Goal: Transaction & Acquisition: Obtain resource

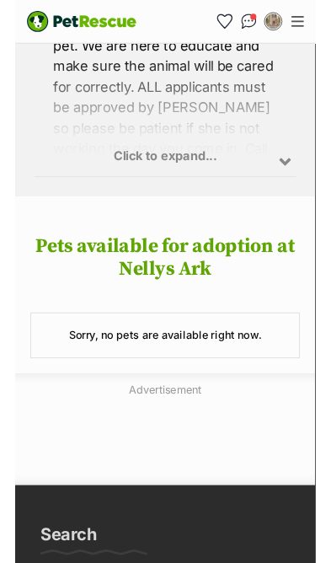
scroll to position [1487, 0]
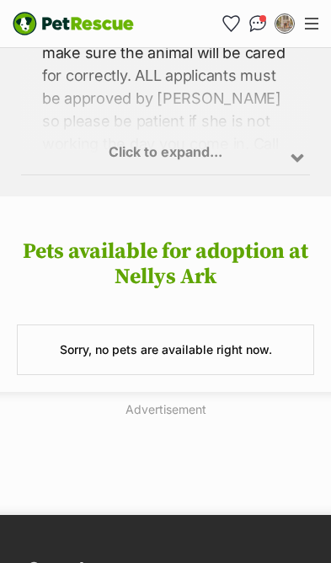
click at [304, 113] on div "Click to expand..." at bounding box center [165, 108] width 289 height 131
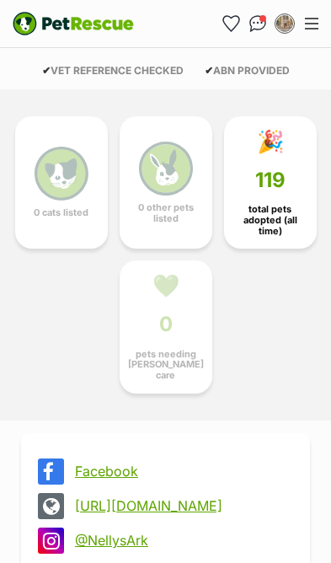
scroll to position [0, 0]
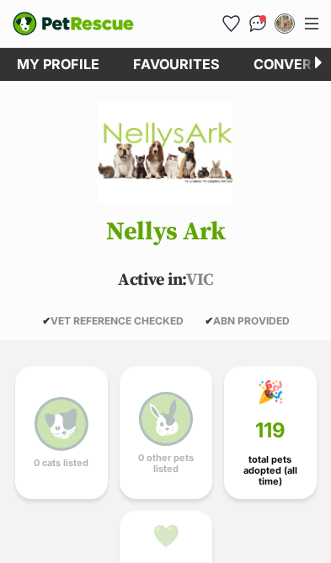
click at [317, 28] on span "Menu" at bounding box center [311, 29] width 13 height 2
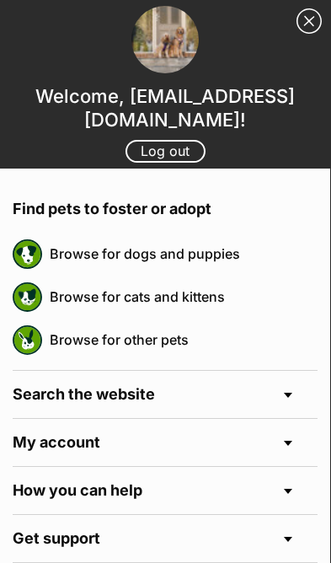
click at [178, 339] on link "Browse for other pets" at bounding box center [184, 339] width 268 height 35
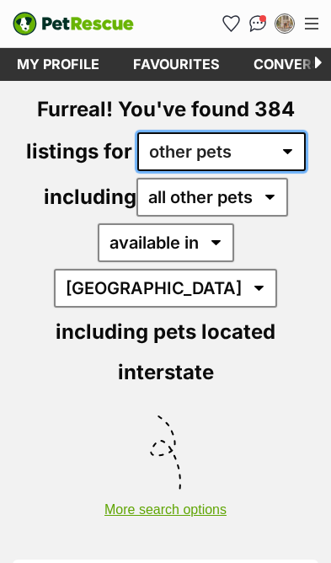
click at [302, 152] on select "any type of pet cats dogs other pets" at bounding box center [221, 151] width 168 height 39
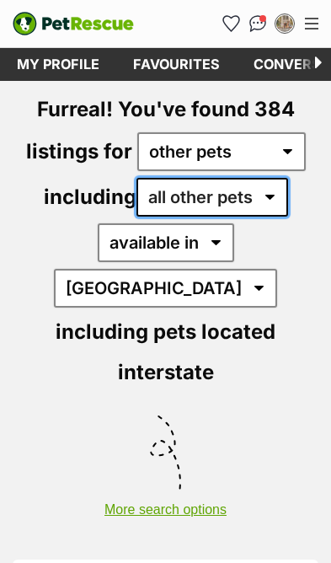
click at [288, 190] on select "all other pets Birds Chickens Cows Ducks Ferrets Fowls Goats Guinea Pigs Horses…" at bounding box center [212, 197] width 152 height 39
select select "Rabbits"
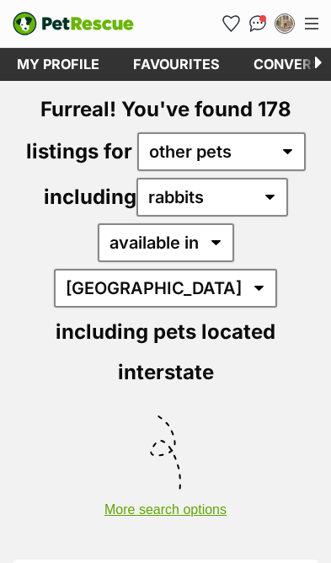
click at [202, 485] on button "More search options" at bounding box center [165, 501] width 331 height 32
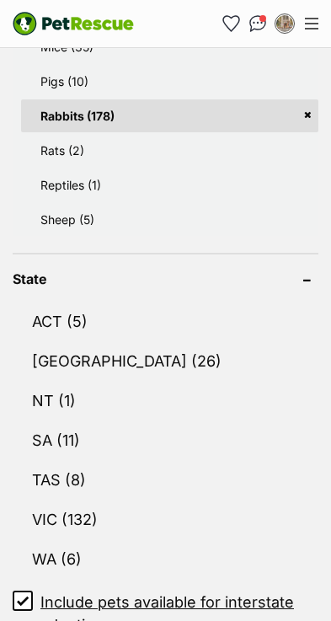
scroll to position [1348, 0]
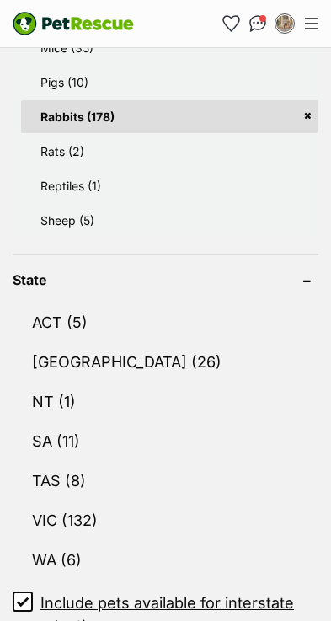
click at [96, 501] on link "VIC (132)" at bounding box center [166, 520] width 306 height 38
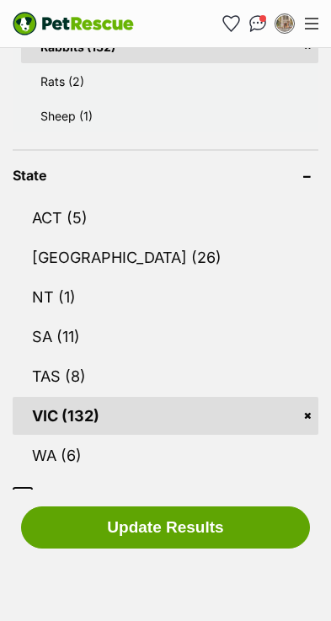
click at [214, 548] on button "Update Results" at bounding box center [165, 527] width 289 height 42
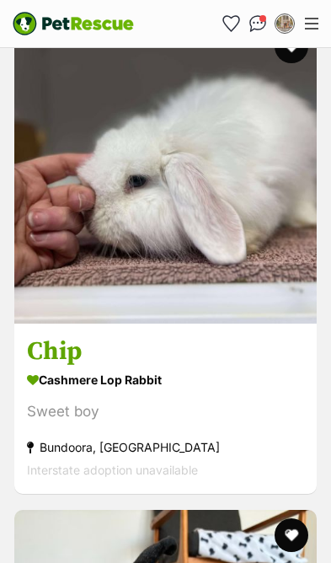
scroll to position [4769, 0]
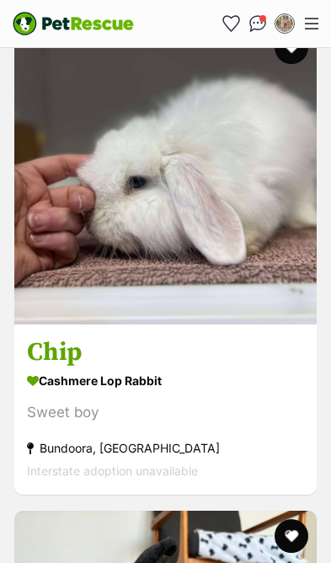
click at [245, 183] on img at bounding box center [165, 173] width 302 height 302
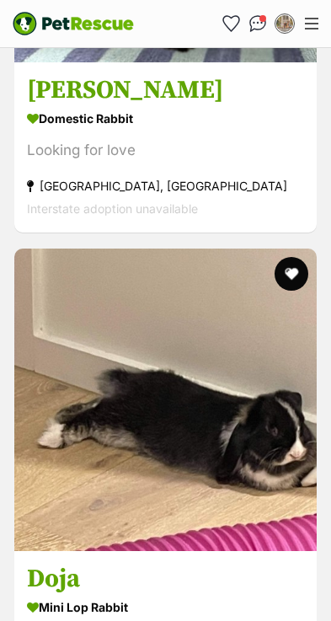
scroll to position [6498, 0]
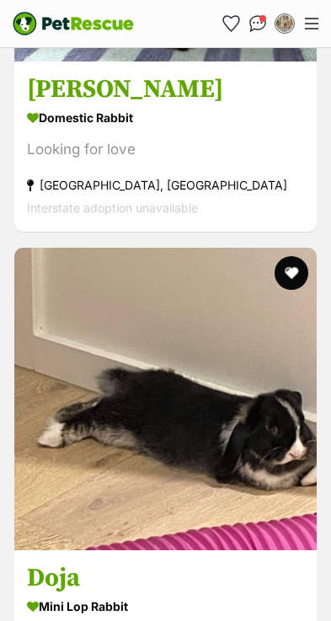
click at [233, 377] on img at bounding box center [165, 399] width 302 height 302
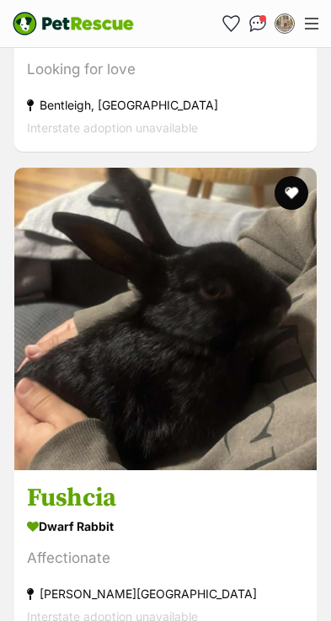
scroll to position [8536, 0]
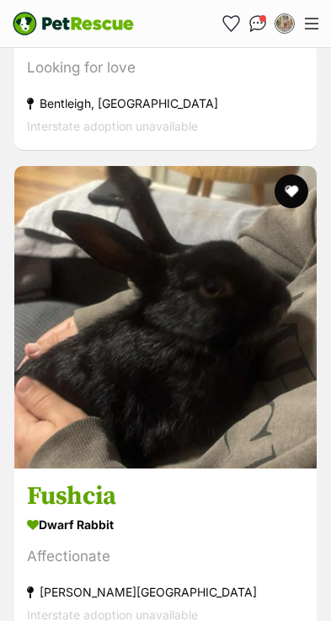
click at [256, 379] on img at bounding box center [165, 317] width 302 height 302
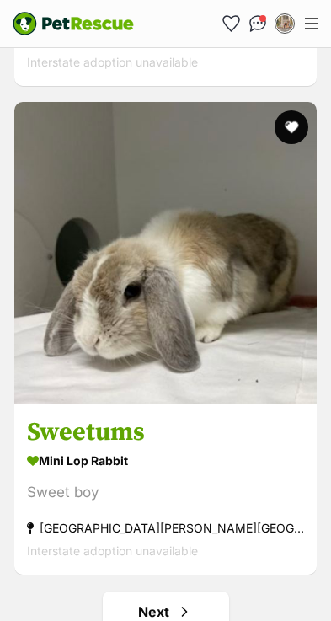
scroll to position [10067, 0]
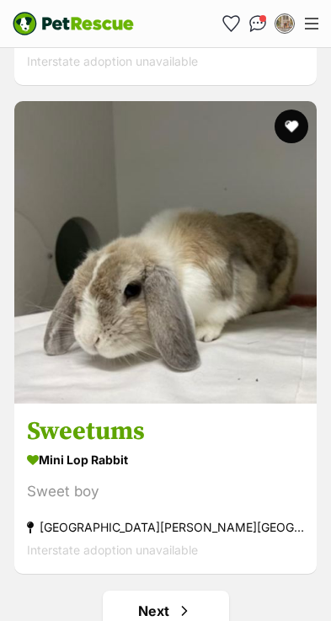
click at [227, 447] on strong "Mini Lop Rabbit" at bounding box center [165, 459] width 277 height 24
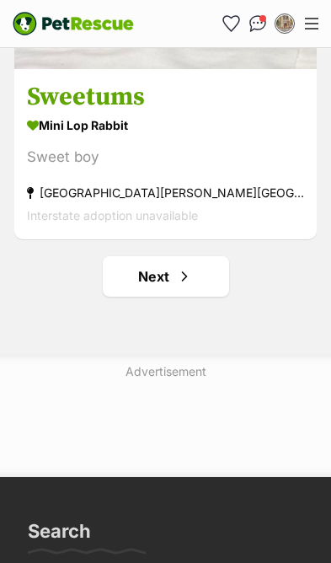
scroll to position [10402, 0]
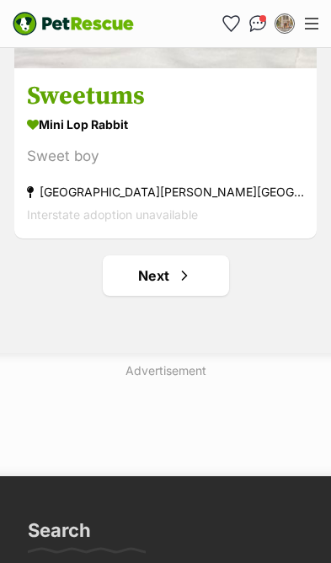
click at [186, 265] on span "Next page" at bounding box center [184, 275] width 17 height 20
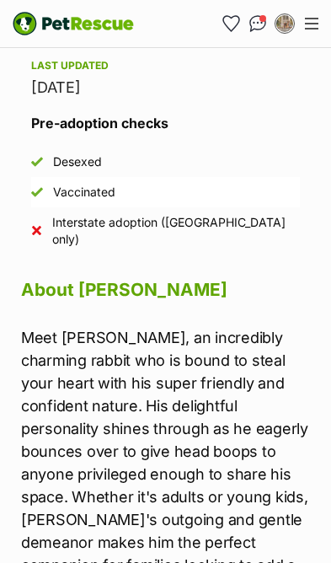
scroll to position [1423, 0]
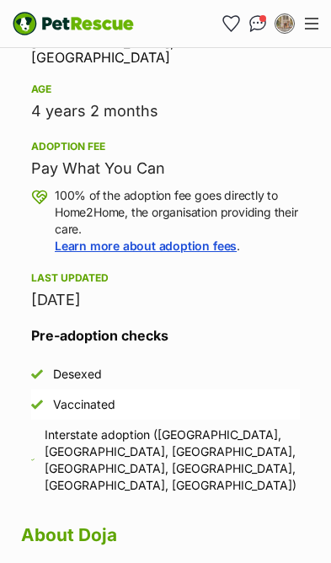
scroll to position [1248, 0]
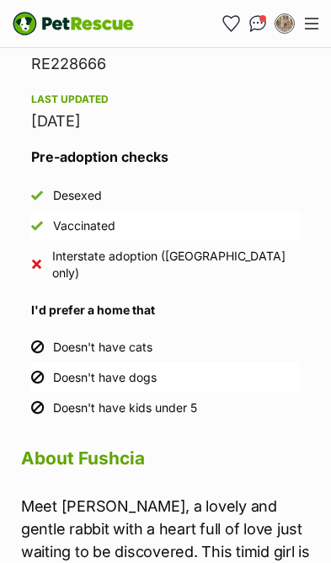
scroll to position [1726, 0]
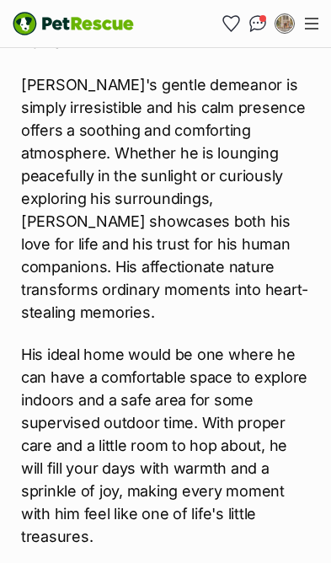
scroll to position [2011, 0]
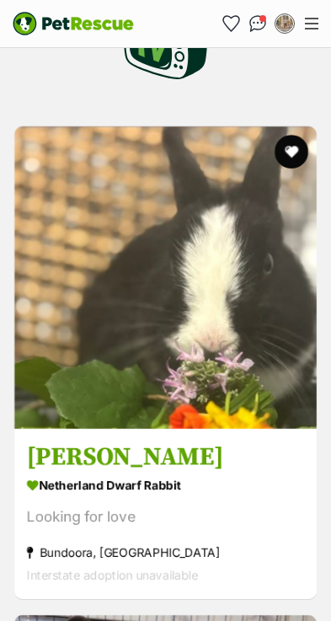
scroll to position [755, 0]
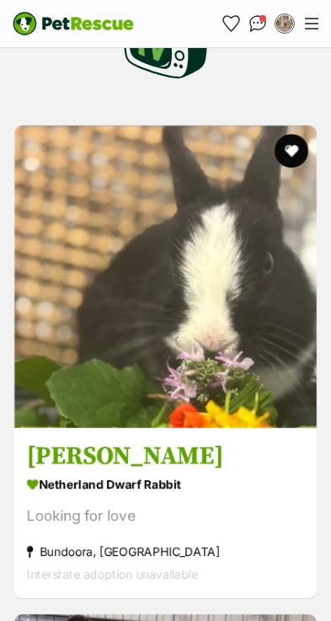
click at [232, 440] on h3 "[PERSON_NAME]" at bounding box center [165, 456] width 277 height 32
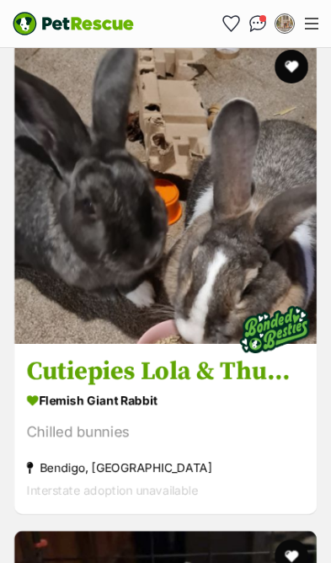
scroll to position [1815, 0]
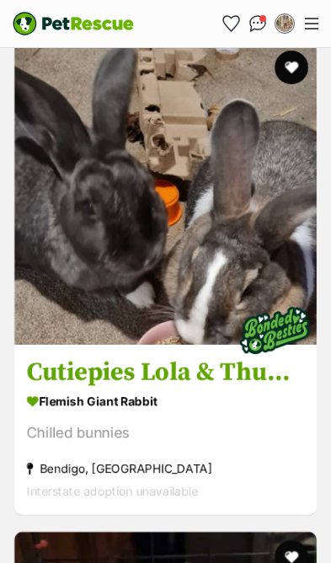
click at [194, 357] on h3 "Cutiepies Lola & Thumper" at bounding box center [165, 373] width 277 height 32
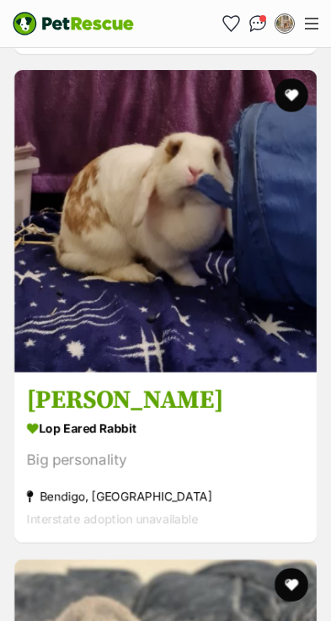
scroll to position [2768, 0]
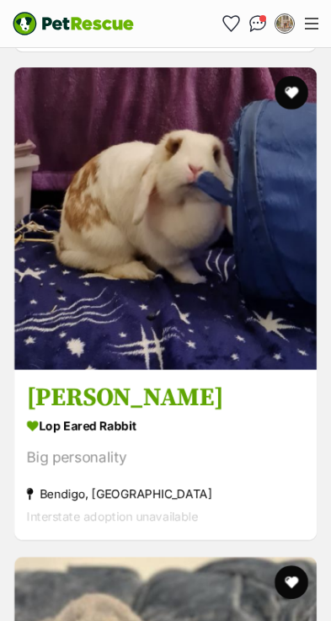
click at [231, 447] on div "Big personality" at bounding box center [165, 458] width 277 height 23
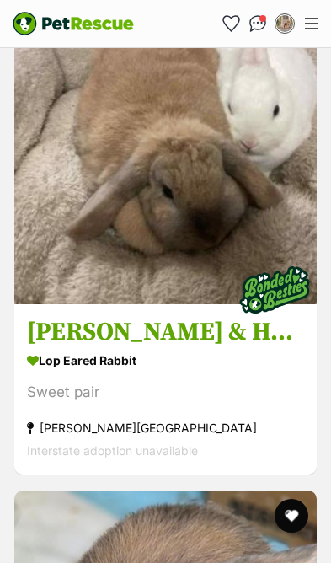
scroll to position [3812, 0]
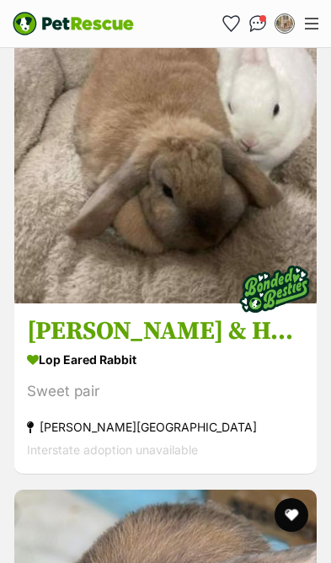
click at [180, 347] on section "Lop Eared Rabbit Sweet pair [GEOGRAPHIC_DATA][PERSON_NAME][GEOGRAPHIC_DATA] Int…" at bounding box center [165, 404] width 277 height 114
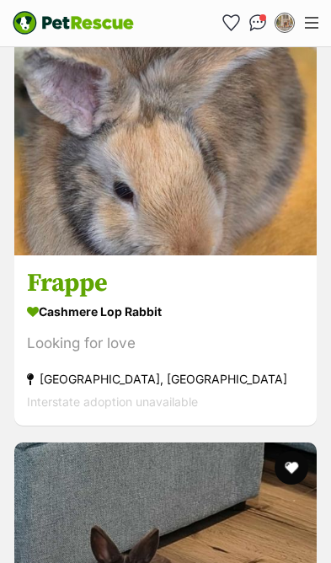
scroll to position [4349, 0]
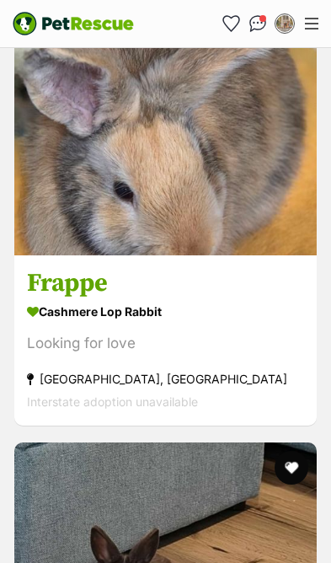
click at [242, 300] on strong "Cashmere Lop Rabbit" at bounding box center [165, 312] width 277 height 24
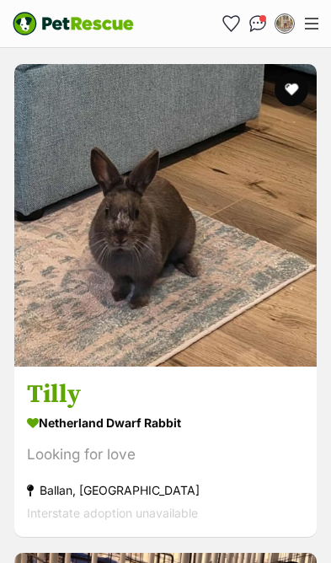
scroll to position [4728, 0]
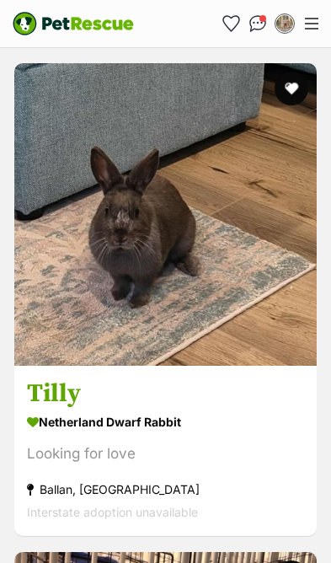
click at [224, 409] on strong "Netherland Dwarf Rabbit" at bounding box center [165, 421] width 277 height 24
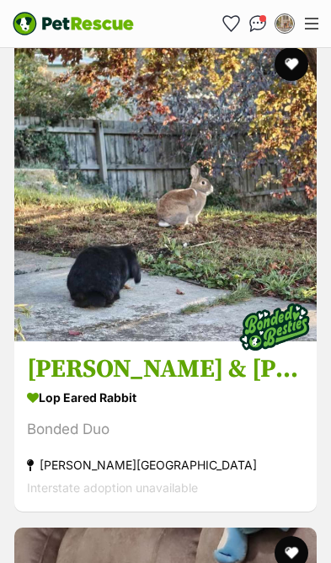
scroll to position [6220, 0]
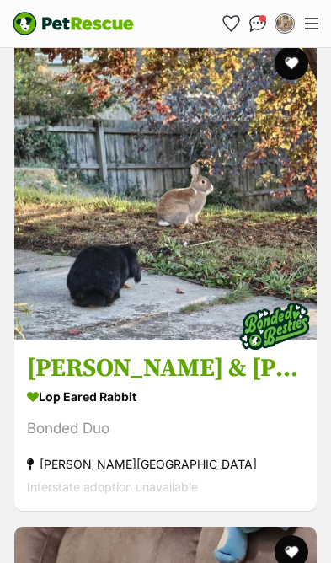
click at [227, 384] on strong "Lop Eared Rabbit" at bounding box center [165, 396] width 277 height 24
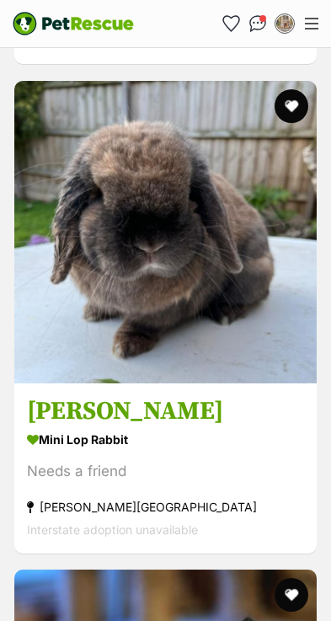
scroll to position [8132, 0]
click at [215, 427] on strong "Mini Lop Rabbit" at bounding box center [165, 439] width 277 height 24
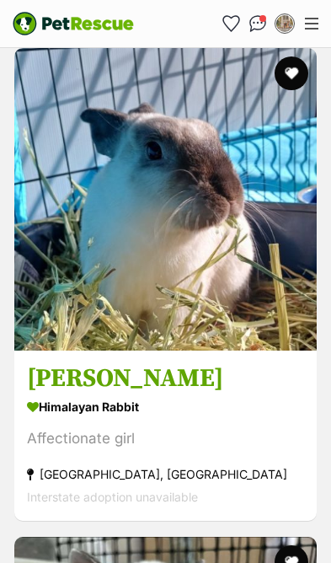
scroll to position [9632, 0]
click at [222, 394] on strong "Himalayan Rabbit" at bounding box center [165, 406] width 277 height 24
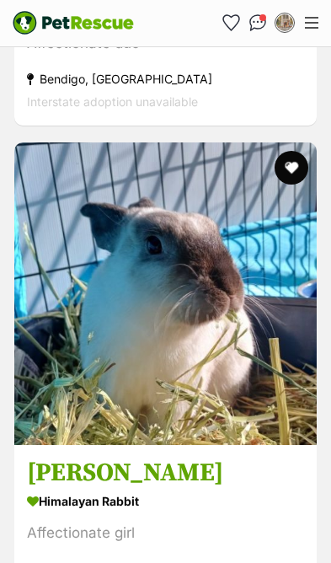
scroll to position [9537, 0]
click at [301, 151] on button "favourite" at bounding box center [292, 168] width 34 height 34
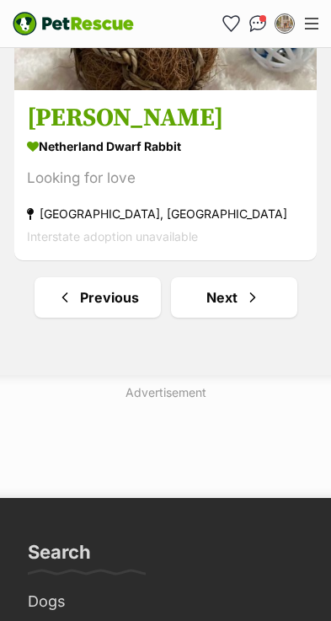
scroll to position [10381, 0]
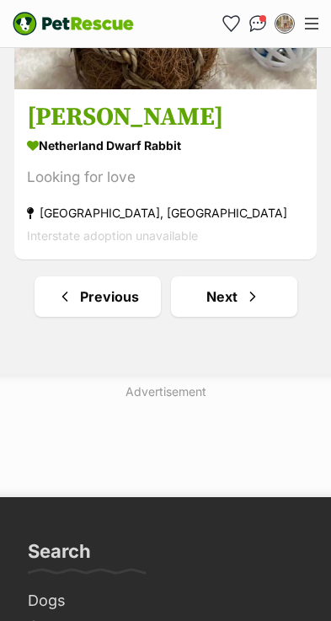
click at [252, 286] on span "Next page" at bounding box center [252, 296] width 17 height 20
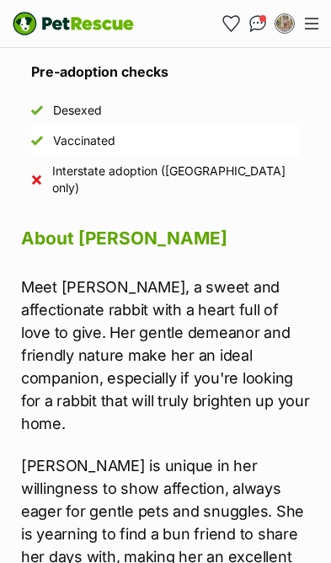
scroll to position [1467, 0]
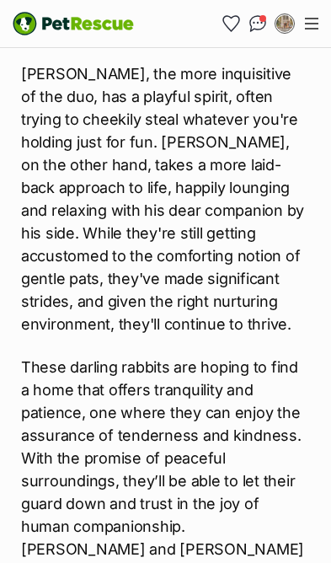
scroll to position [2302, 0]
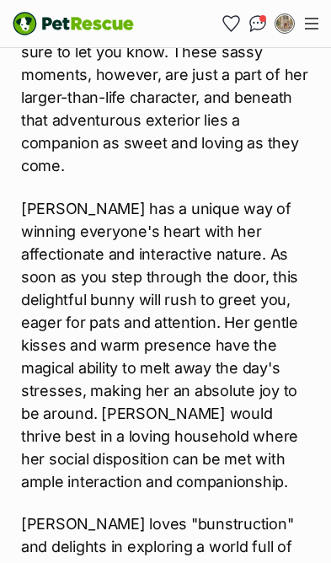
scroll to position [2176, 0]
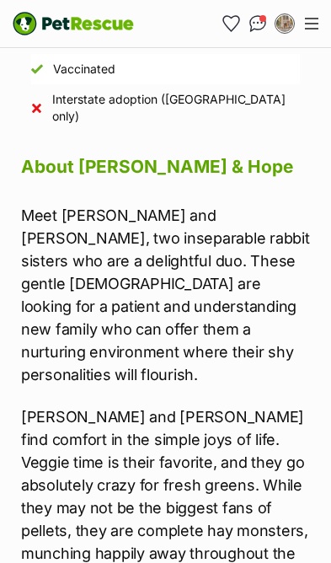
scroll to position [1718, 0]
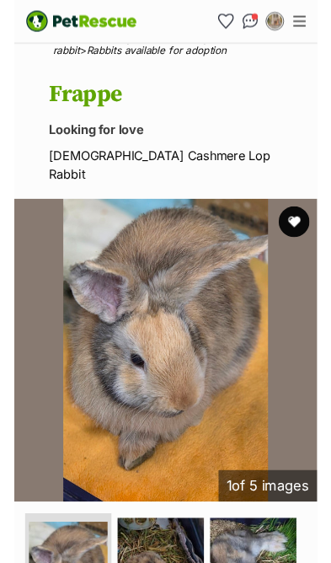
scroll to position [213, 0]
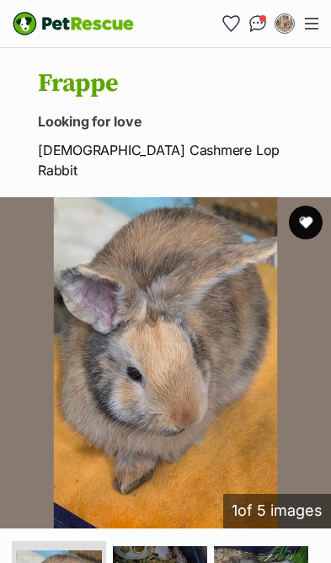
click at [319, 206] on button "favourite" at bounding box center [306, 223] width 34 height 34
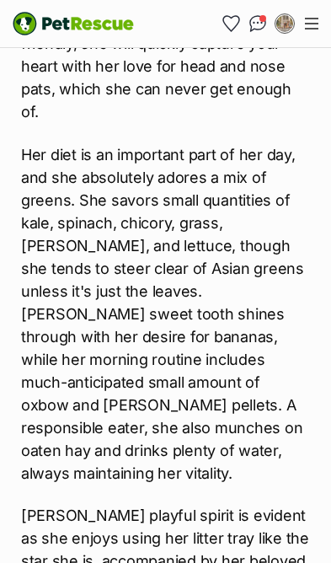
scroll to position [1954, 0]
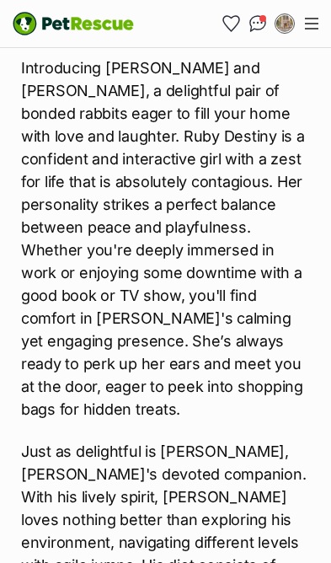
scroll to position [2038, 0]
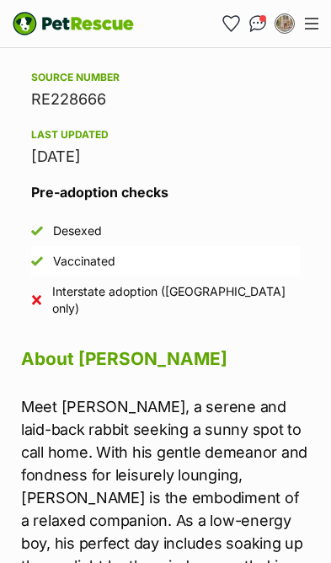
scroll to position [1559, 0]
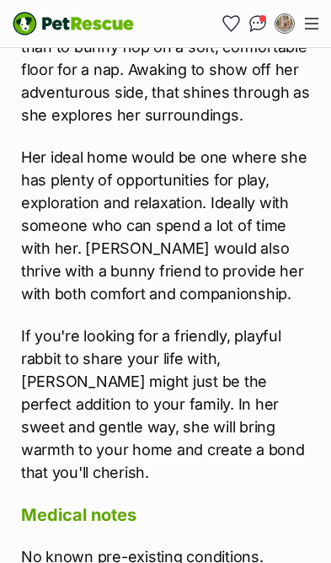
scroll to position [2590, 0]
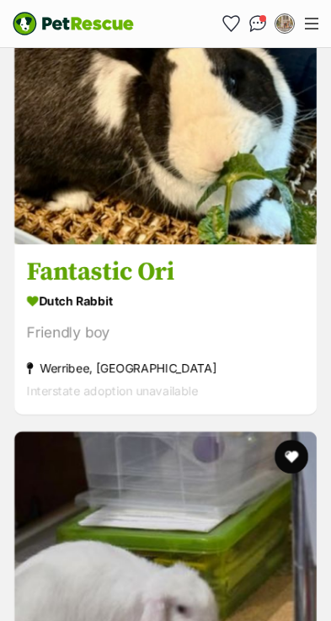
scroll to position [2615, 0]
click at [226, 299] on section "Dutch Rabbit Friendly boy Werribee, VIC Interstate adoption unavailable" at bounding box center [165, 346] width 277 height 114
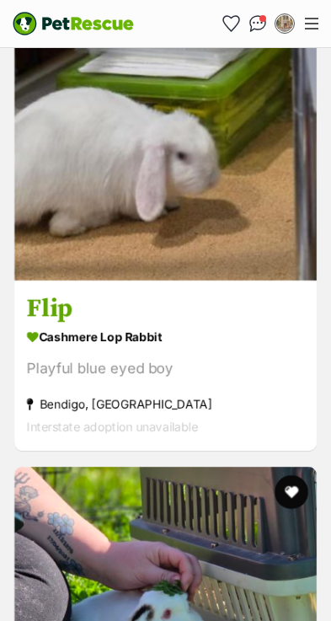
scroll to position [3068, 0]
click at [211, 357] on div "Playful blue eyed boy" at bounding box center [165, 368] width 277 height 23
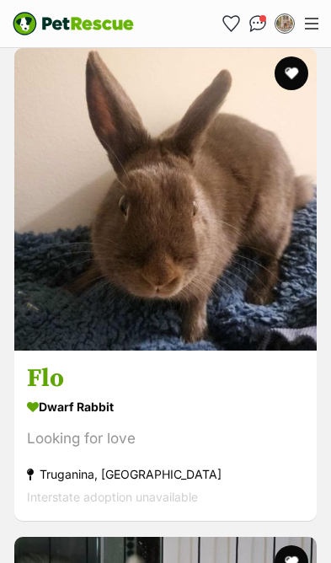
scroll to position [3967, 0]
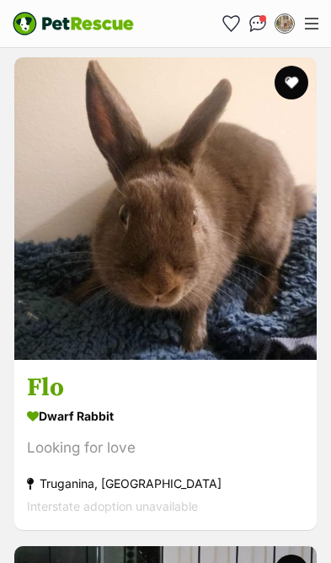
click at [192, 403] on strong "Dwarf Rabbit" at bounding box center [165, 415] width 277 height 24
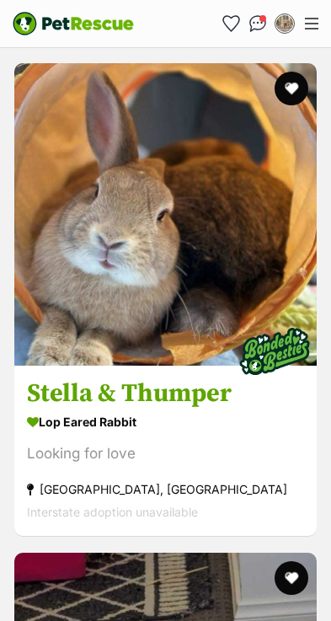
scroll to position [4939, 0]
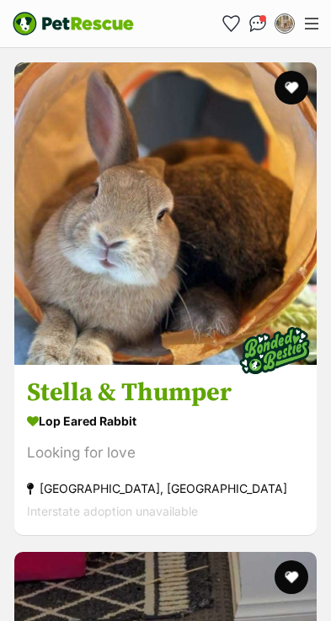
click at [191, 442] on div "Looking for love" at bounding box center [165, 453] width 277 height 23
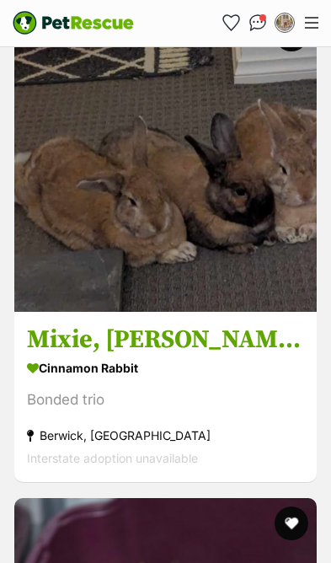
scroll to position [5482, 0]
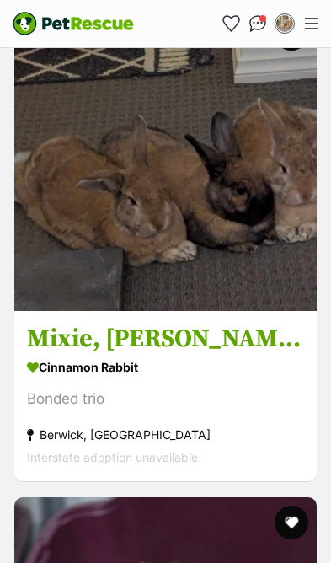
click at [189, 355] on section "Cinnamon Rabbit Bonded trio Berwick, VIC Interstate adoption unavailable" at bounding box center [165, 412] width 277 height 114
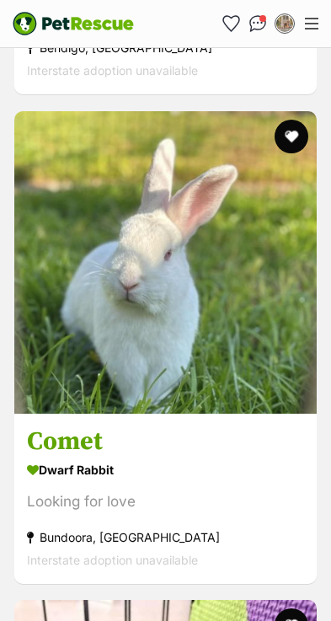
scroll to position [6358, 0]
click at [168, 490] on div "Looking for love" at bounding box center [165, 501] width 277 height 23
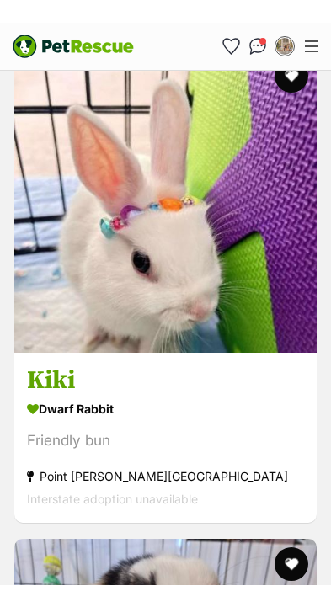
scroll to position [6930, 0]
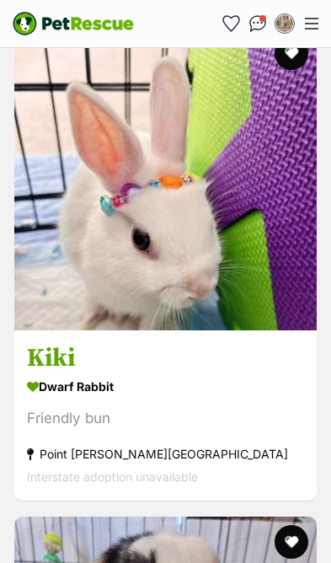
click at [204, 374] on strong "Dwarf Rabbit" at bounding box center [165, 386] width 277 height 24
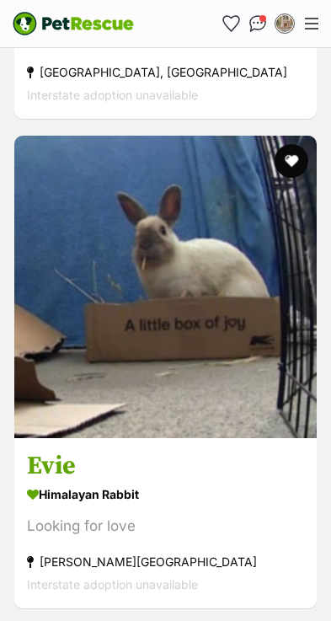
scroll to position [10245, 0]
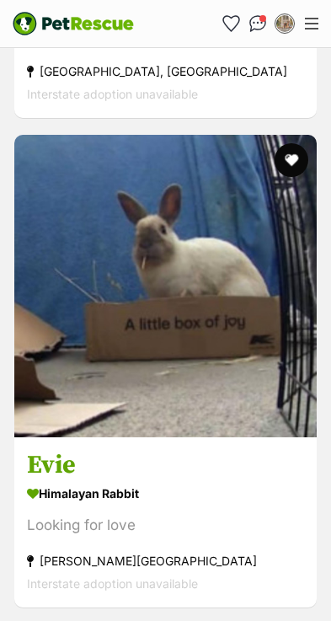
click at [204, 481] on strong "Himalayan Rabbit" at bounding box center [165, 493] width 277 height 24
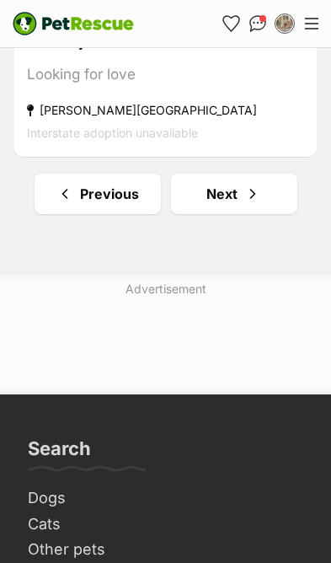
scroll to position [10696, 0]
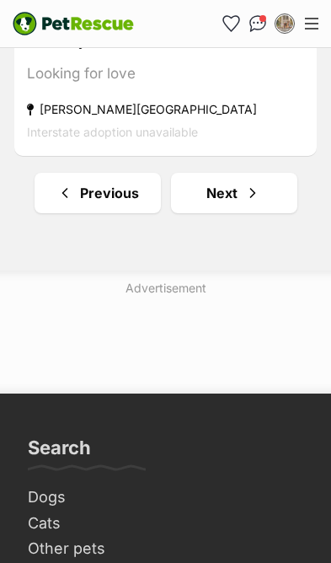
click at [254, 183] on span "Next page" at bounding box center [252, 193] width 17 height 20
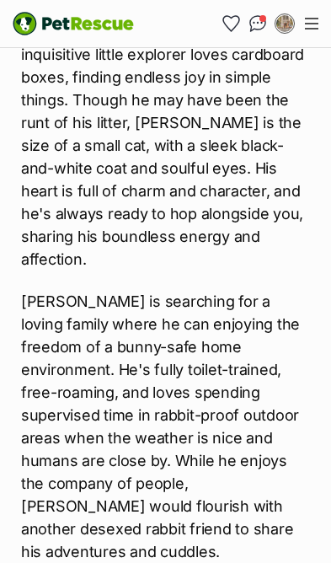
scroll to position [2332, 0]
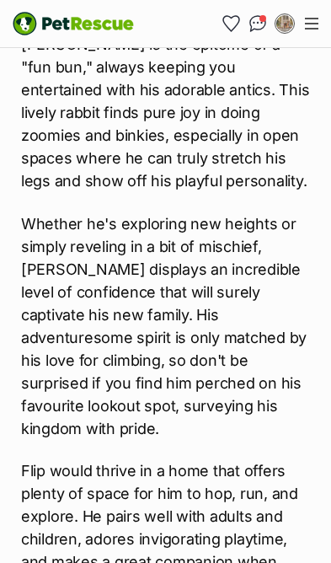
scroll to position [1887, 0]
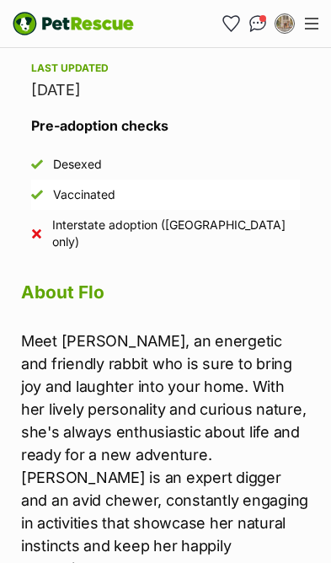
scroll to position [1416, 0]
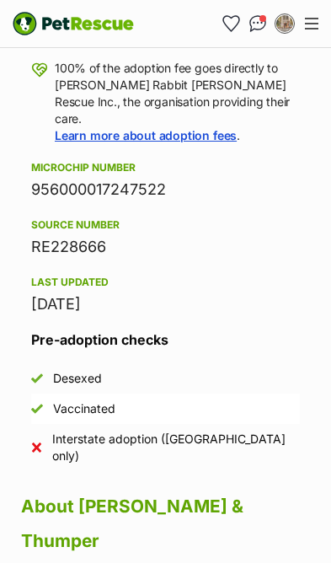
scroll to position [1585, 0]
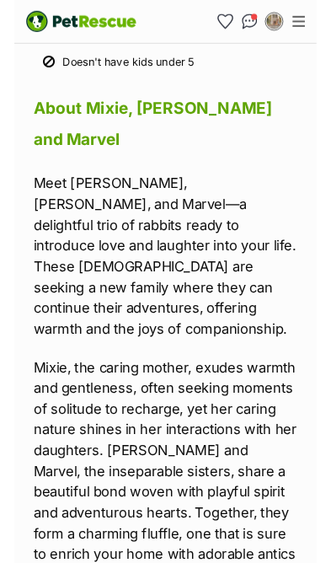
scroll to position [2160, 0]
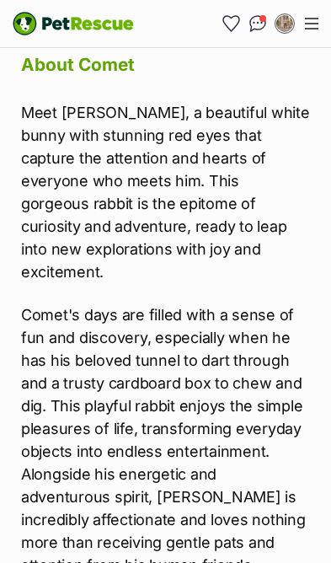
scroll to position [1823, 0]
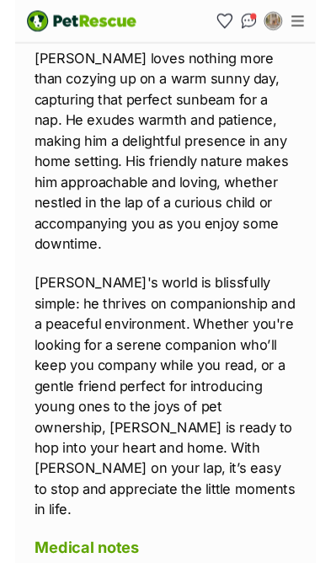
scroll to position [1935, 0]
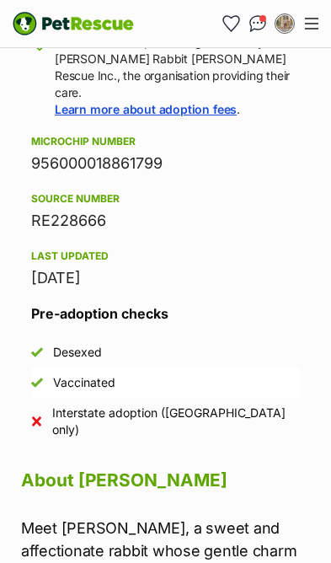
scroll to position [1349, 0]
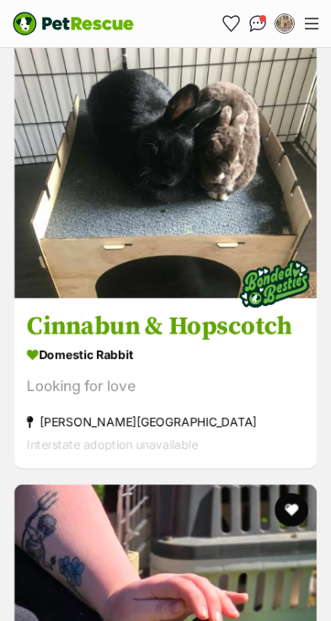
scroll to position [885, 0]
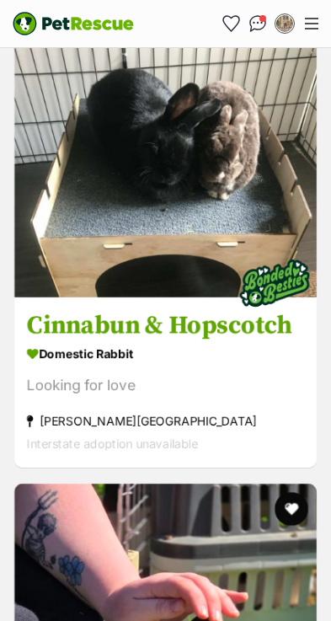
click at [235, 374] on div "Looking for love" at bounding box center [165, 385] width 277 height 23
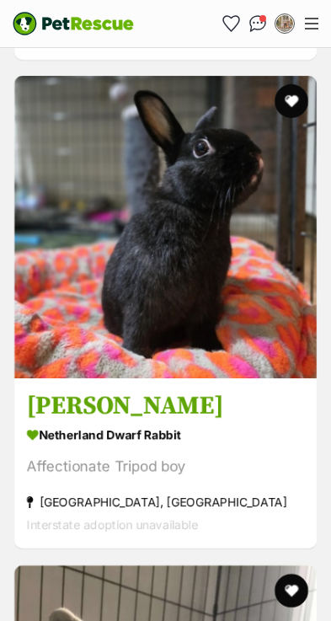
scroll to position [1783, 0]
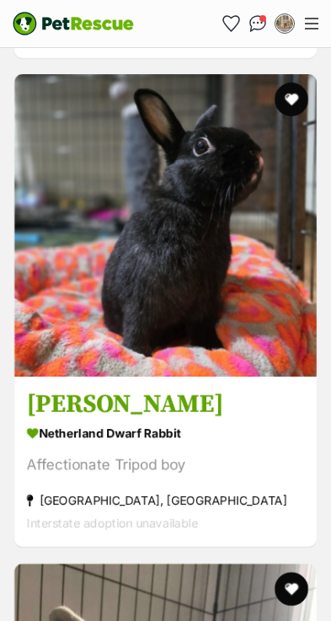
click at [235, 454] on div "Affectionate Tripod boy" at bounding box center [165, 465] width 277 height 23
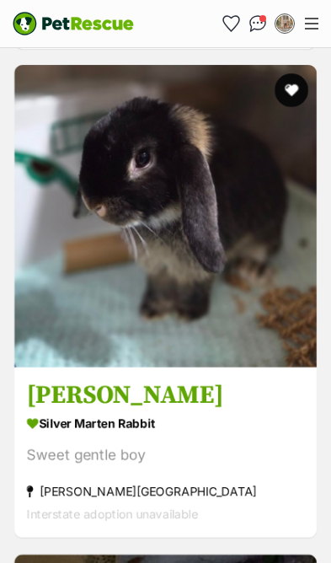
scroll to position [2771, 0]
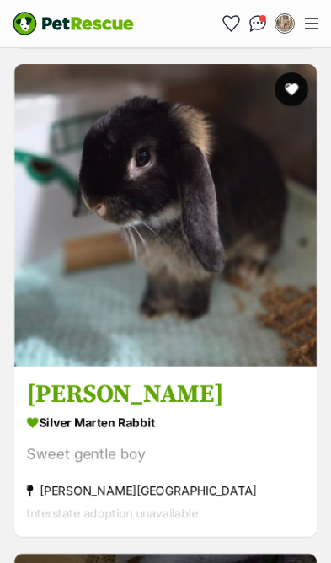
click at [178, 444] on div "Sweet gentle boy" at bounding box center [165, 455] width 277 height 23
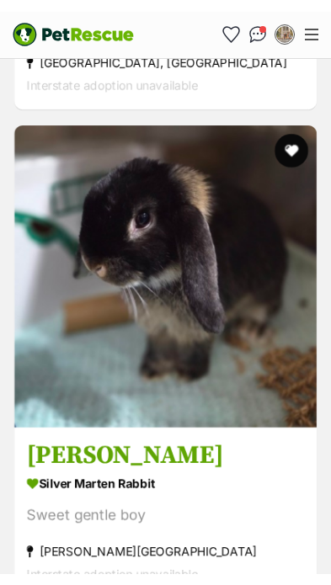
scroll to position [2721, 0]
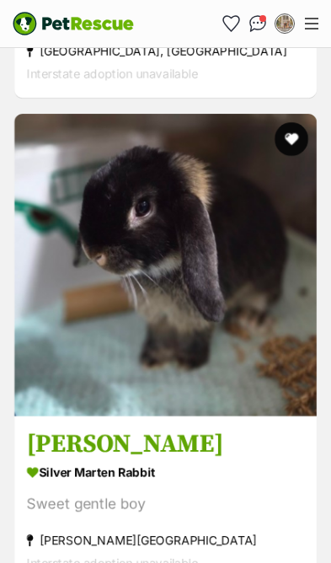
click at [303, 122] on button "favourite" at bounding box center [292, 139] width 34 height 34
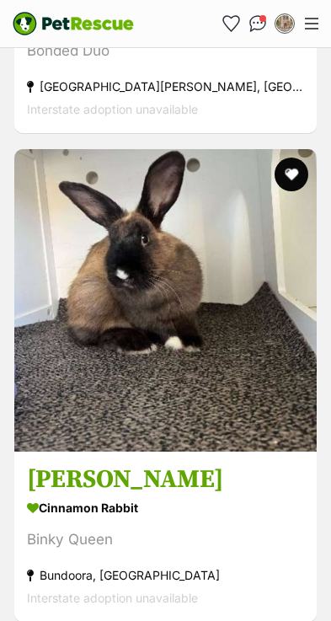
scroll to position [4153, 0]
click at [222, 464] on h3 "Hilda" at bounding box center [165, 480] width 277 height 32
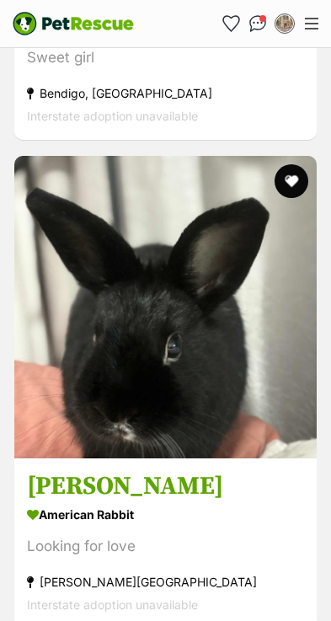
scroll to position [6591, 0]
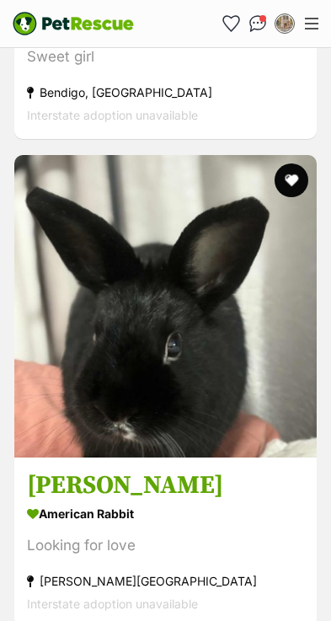
click at [206, 502] on strong "American Rabbit" at bounding box center [165, 514] width 277 height 24
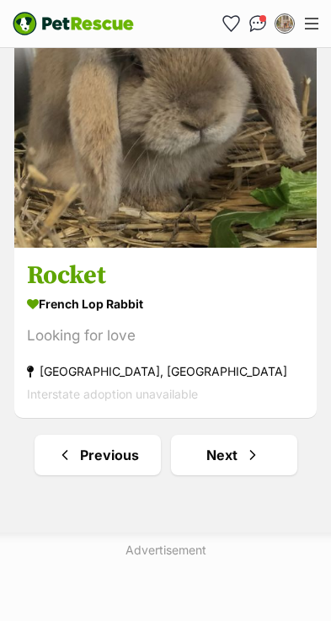
scroll to position [10224, 0]
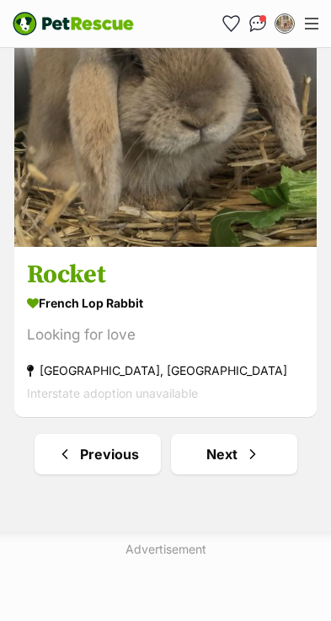
click at [234, 434] on link "Next" at bounding box center [234, 454] width 126 height 40
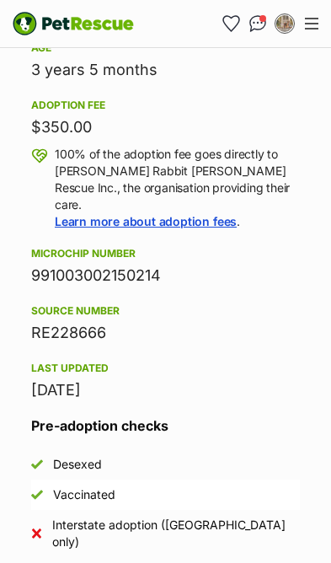
scroll to position [1300, 0]
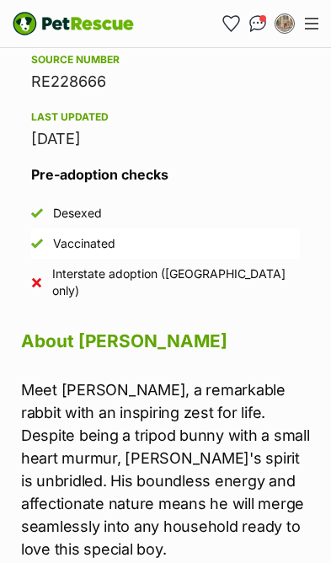
scroll to position [1624, 0]
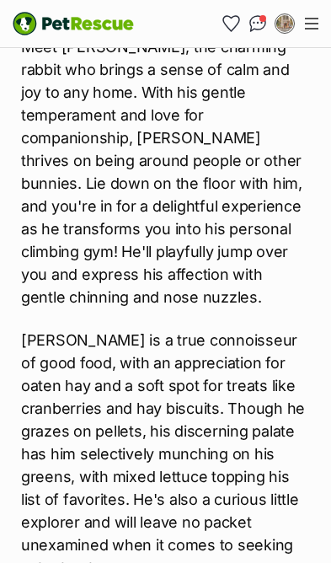
scroll to position [1909, 0]
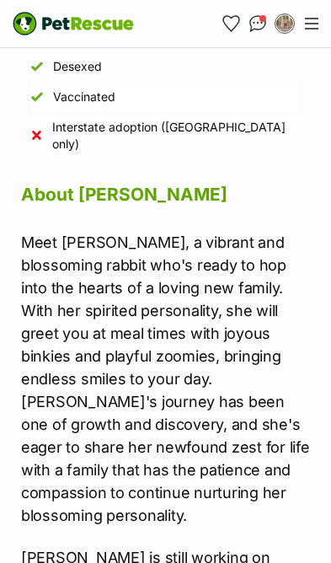
scroll to position [1914, 0]
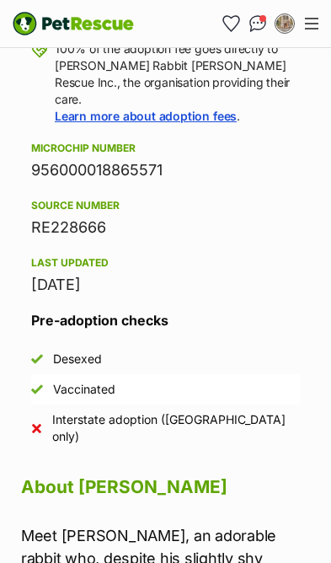
scroll to position [1234, 0]
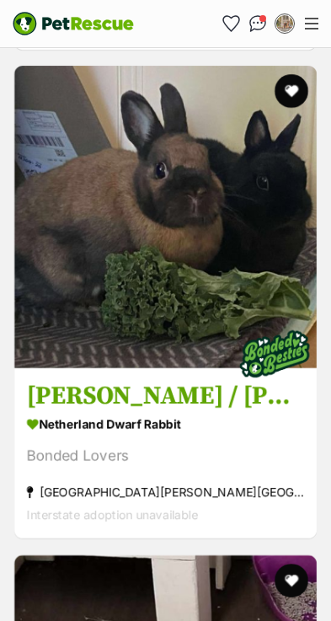
scroll to position [2770, 0]
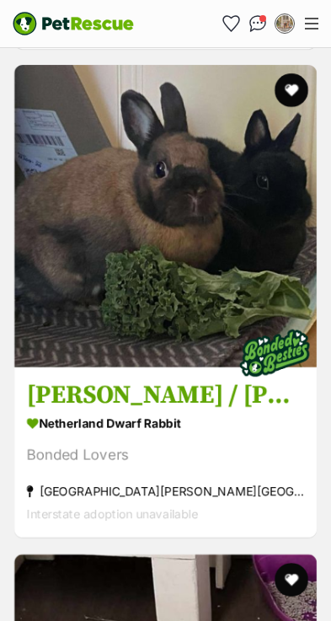
click at [220, 412] on section "Netherland Dwarf Rabbit Bonded Lovers Preston, VIC Interstate adoption unavaila…" at bounding box center [165, 469] width 277 height 114
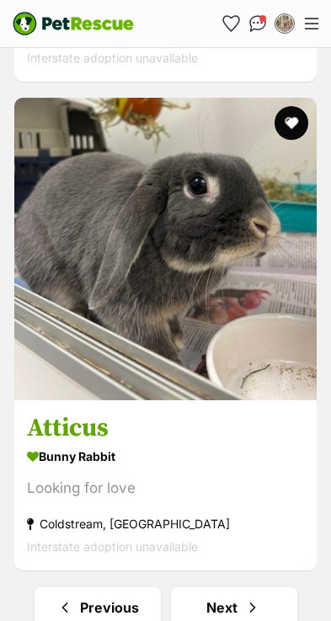
scroll to position [10071, 0]
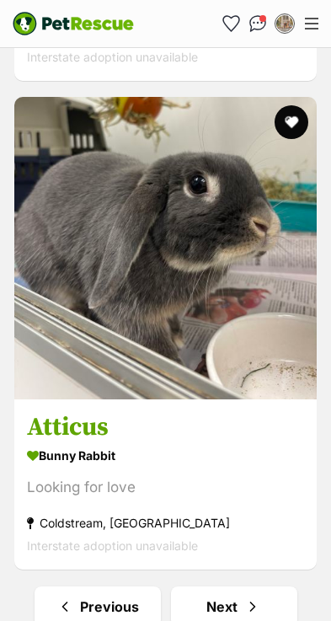
click at [120, 562] on link "Previous" at bounding box center [98, 606] width 126 height 40
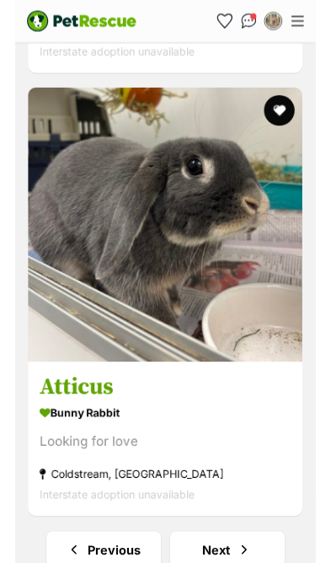
scroll to position [10092, 0]
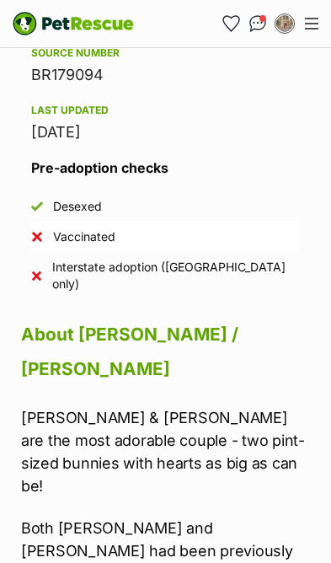
scroll to position [1618, 0]
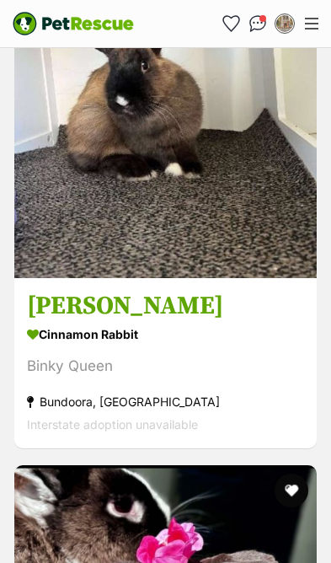
scroll to position [4325, 0]
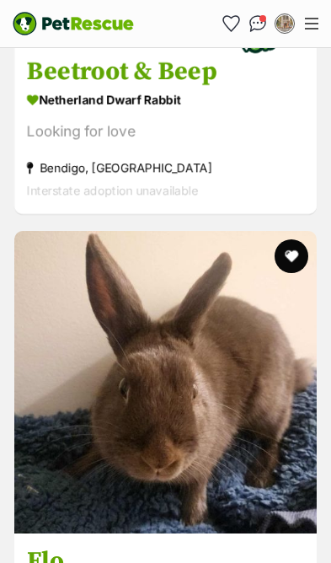
scroll to position [3753, 0]
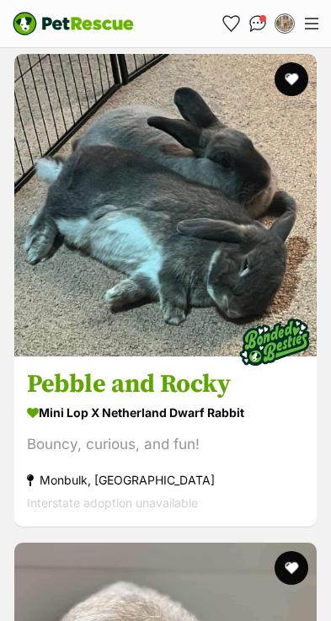
scroll to position [830, 0]
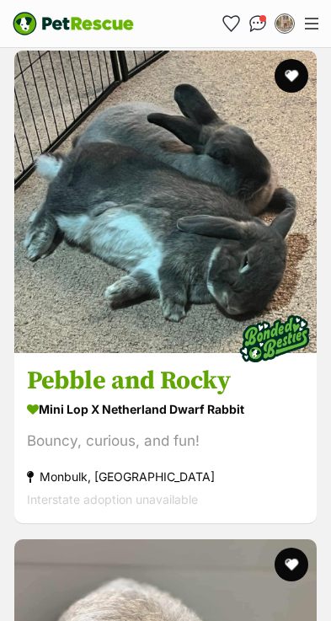
click at [146, 430] on div "Bouncy, curious, and fun!" at bounding box center [165, 441] width 277 height 23
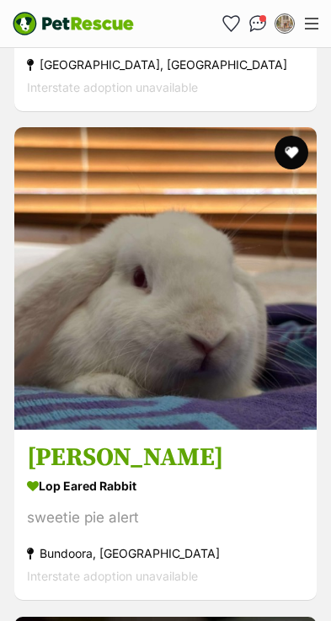
scroll to position [1742, 0]
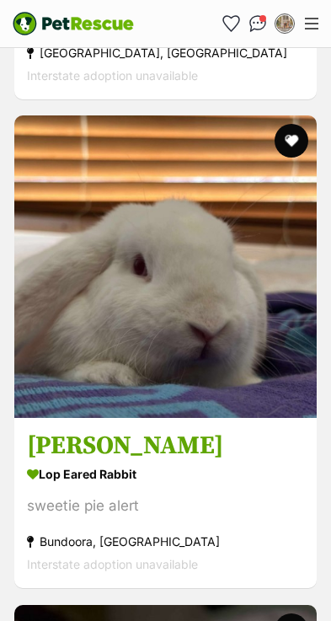
click at [147, 495] on div "sweetie pie alert" at bounding box center [165, 506] width 277 height 23
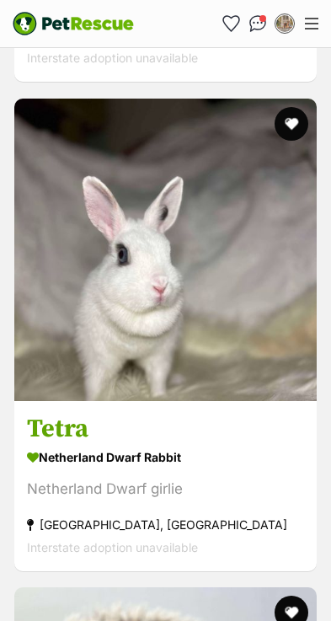
scroll to position [2248, 0]
click at [174, 445] on section "Netherland Dwarf Rabbit Netherland Dwarf girlie [GEOGRAPHIC_DATA], [GEOGRAPHIC_…" at bounding box center [165, 502] width 277 height 114
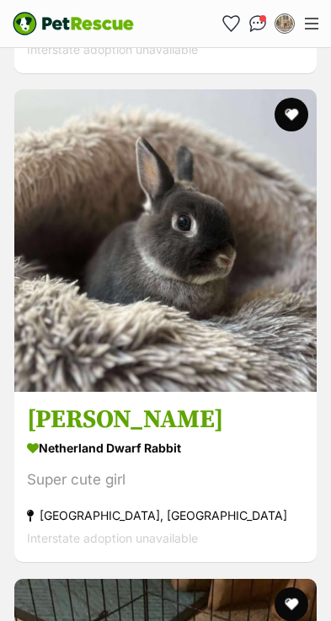
scroll to position [2747, 0]
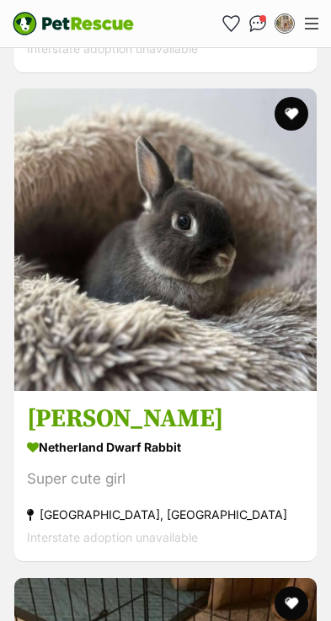
click at [198, 435] on section "Netherland Dwarf Rabbit Super cute girl Pearcedale, VIC Interstate adoption una…" at bounding box center [165, 492] width 277 height 114
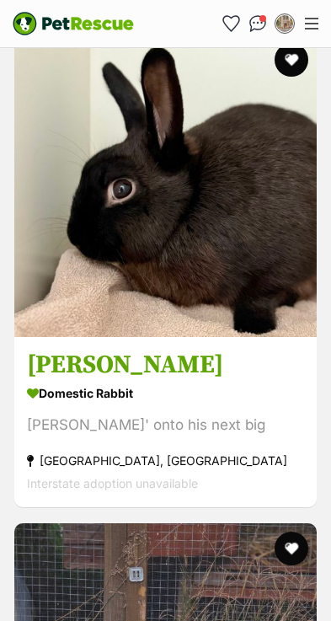
scroll to position [3779, 0]
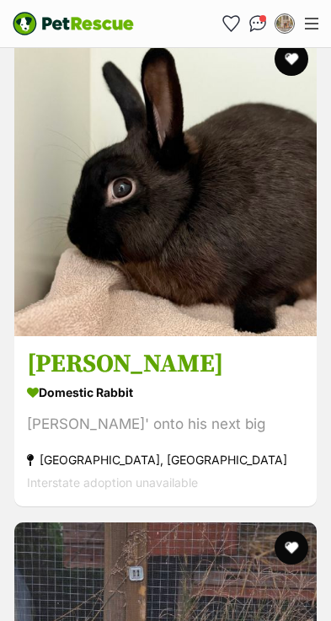
click at [206, 413] on div "Hoppin' onto his next big" at bounding box center [165, 424] width 277 height 23
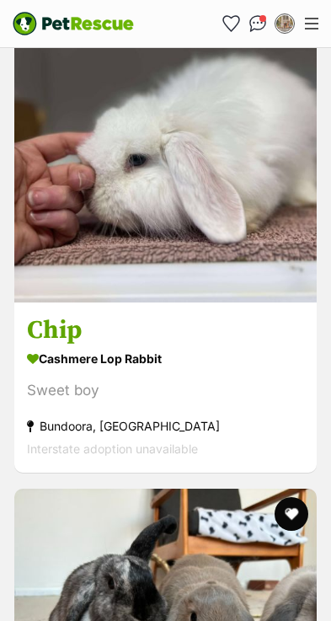
scroll to position [4792, 0]
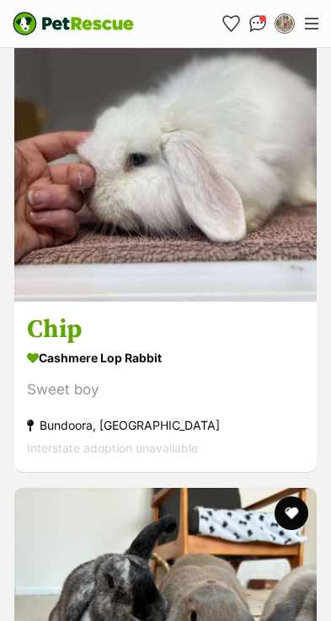
click at [229, 378] on div "Sweet boy" at bounding box center [165, 389] width 277 height 23
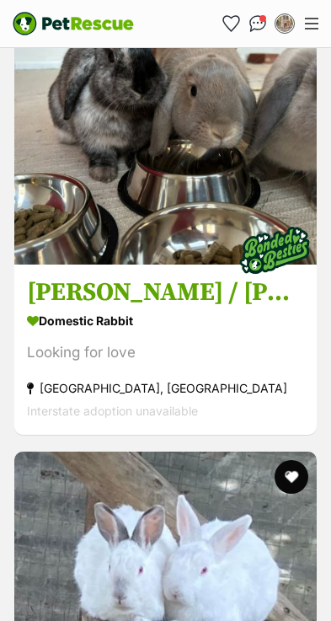
scroll to position [5318, 0]
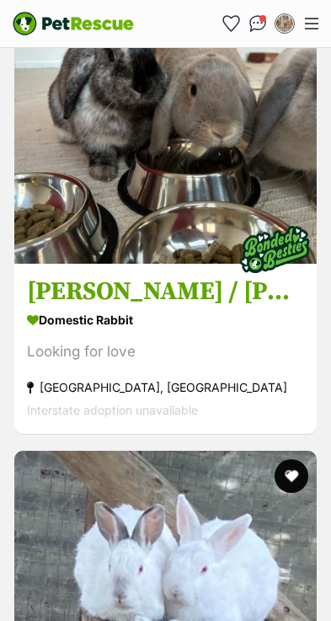
click at [219, 308] on section "Domestic Rabbit Looking for love Coburg North, VIC Interstate adoption unavaila…" at bounding box center [165, 365] width 277 height 114
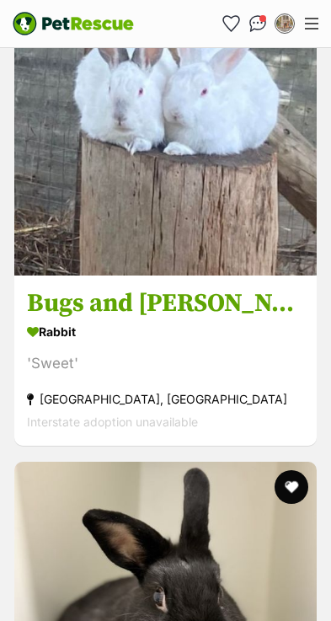
scroll to position [5805, 0]
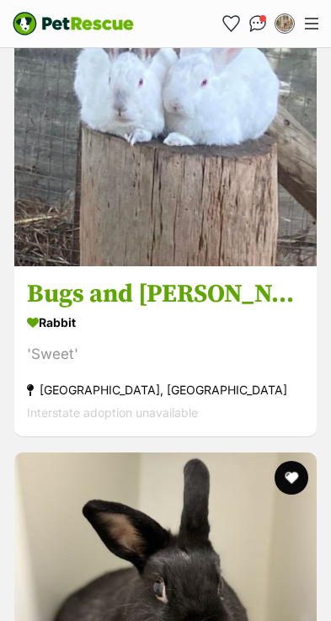
click at [246, 310] on strong "Rabbit" at bounding box center [165, 322] width 277 height 24
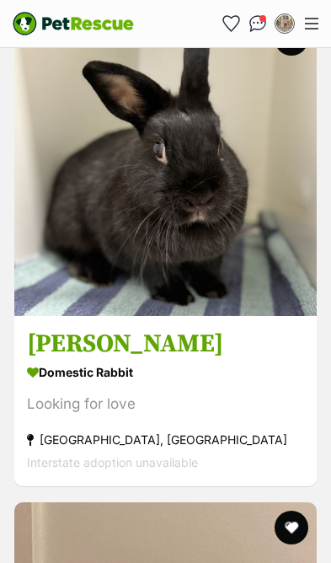
scroll to position [6244, 0]
click at [195, 360] on strong "Domestic Rabbit" at bounding box center [165, 372] width 277 height 24
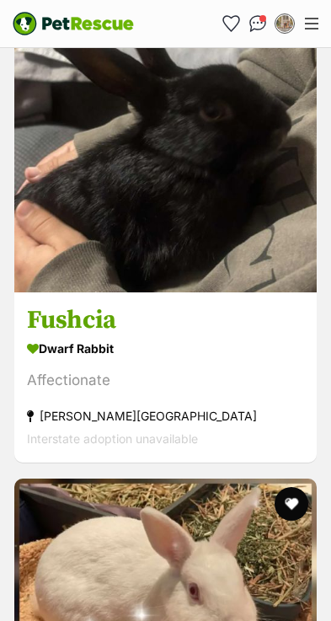
scroll to position [8713, 0]
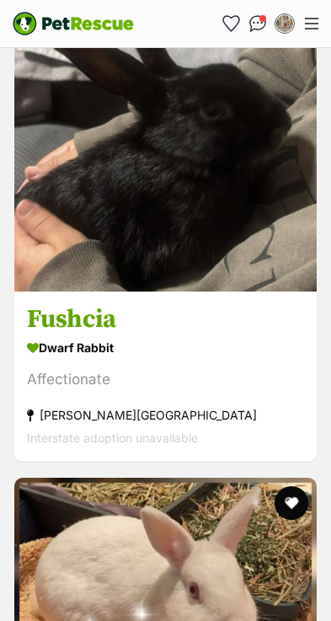
click at [248, 368] on div "Affectionate" at bounding box center [165, 379] width 277 height 23
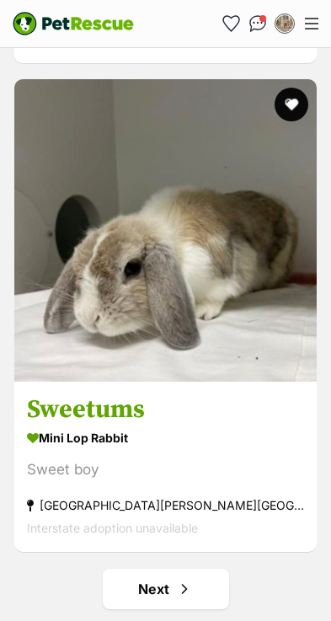
scroll to position [10090, 0]
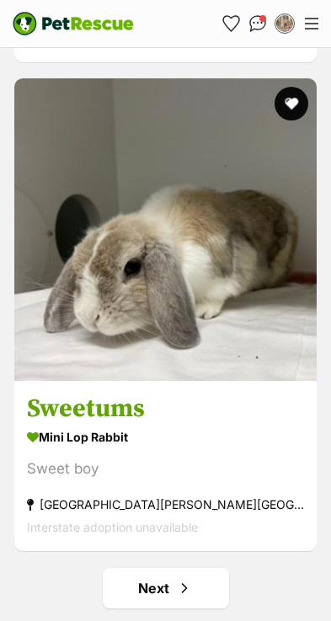
click at [238, 457] on div "Sweet boy" at bounding box center [165, 468] width 277 height 23
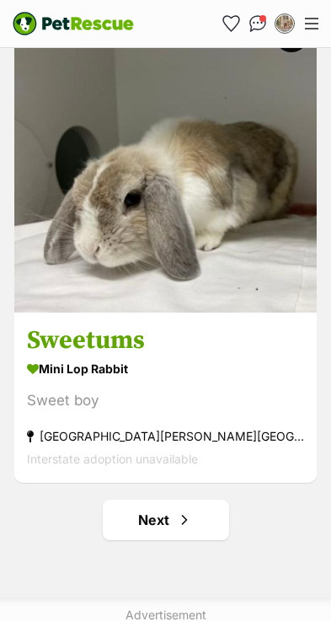
scroll to position [10158, 0]
click at [178, 510] on span "Next page" at bounding box center [184, 520] width 17 height 20
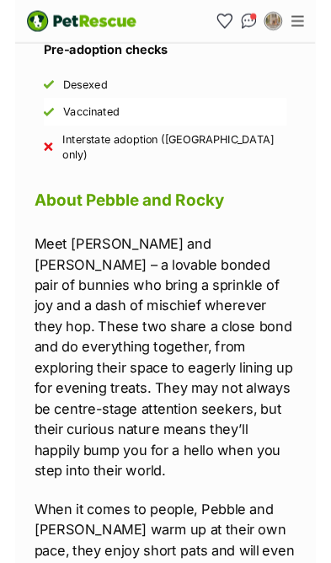
scroll to position [1650, 0]
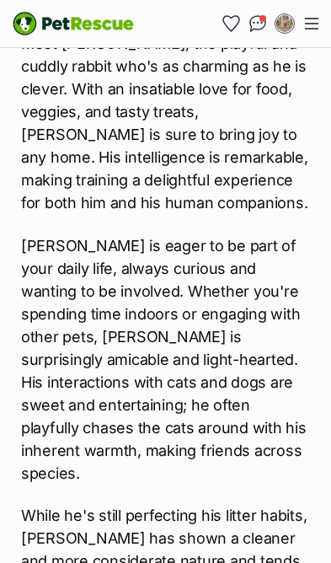
scroll to position [1741, 0]
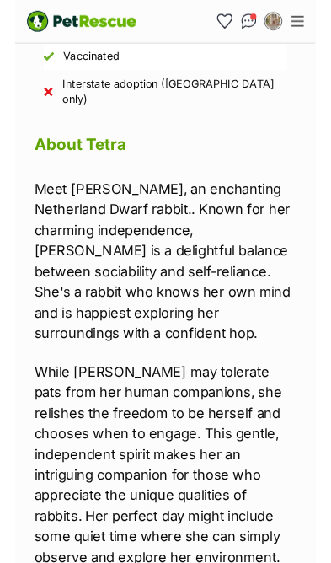
scroll to position [1601, 0]
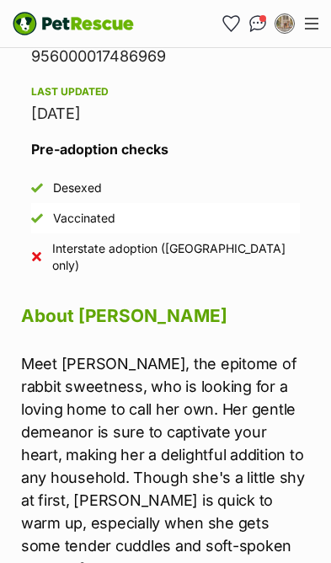
scroll to position [1342, 0]
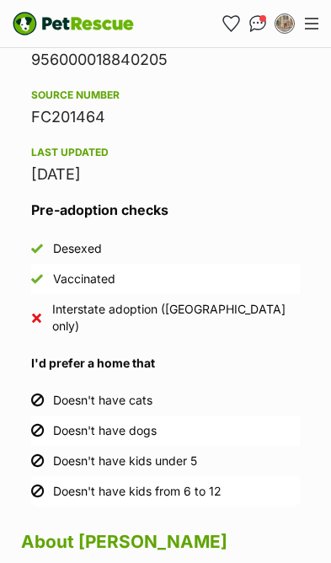
scroll to position [1203, 0]
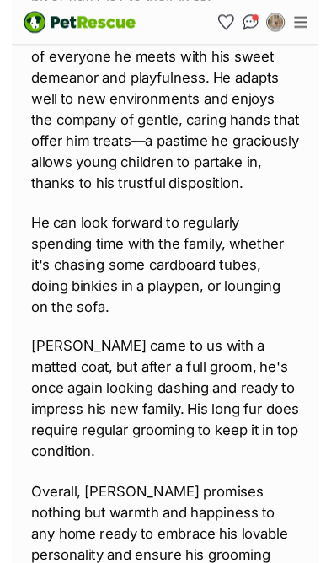
scroll to position [2006, 0]
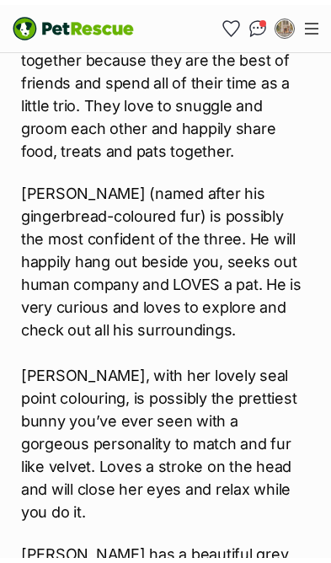
scroll to position [2489, 0]
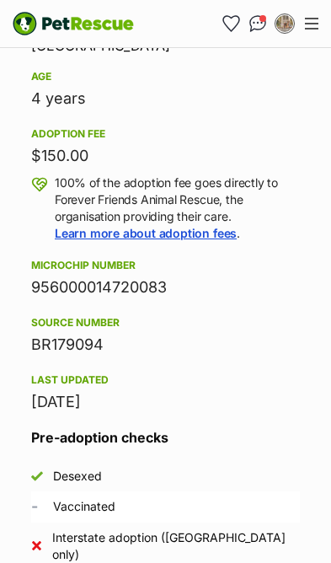
scroll to position [1379, 0]
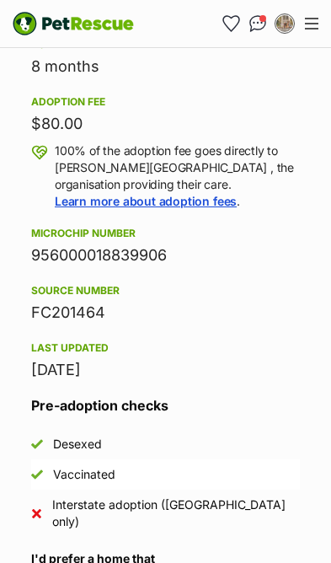
scroll to position [1012, 0]
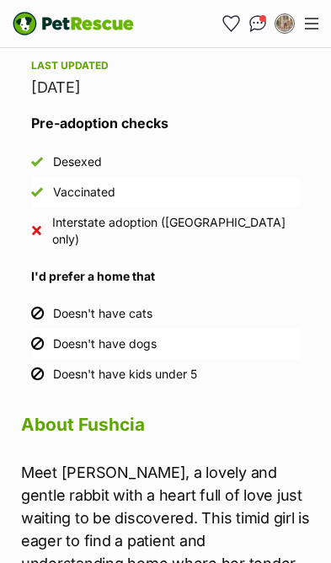
scroll to position [1702, 0]
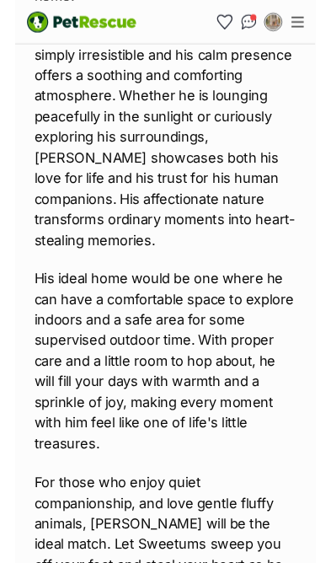
scroll to position [2063, 0]
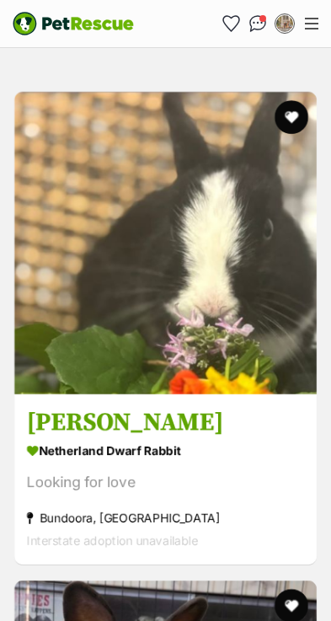
scroll to position [789, 0]
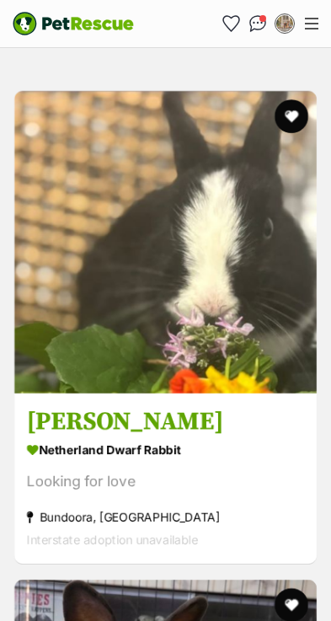
click at [240, 470] on div "Looking for love" at bounding box center [165, 481] width 277 height 23
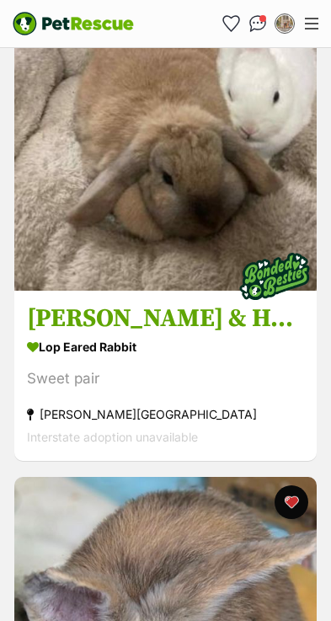
scroll to position [3826, 0]
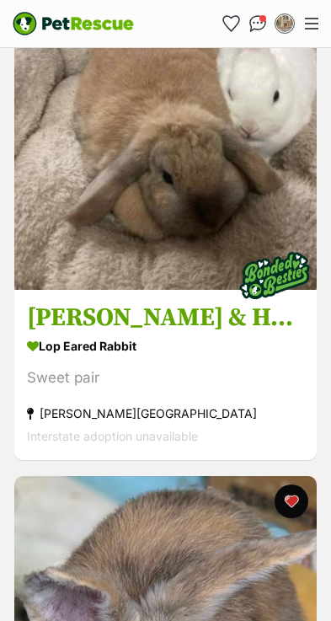
click at [238, 366] on div "Sweet pair" at bounding box center [165, 377] width 277 height 23
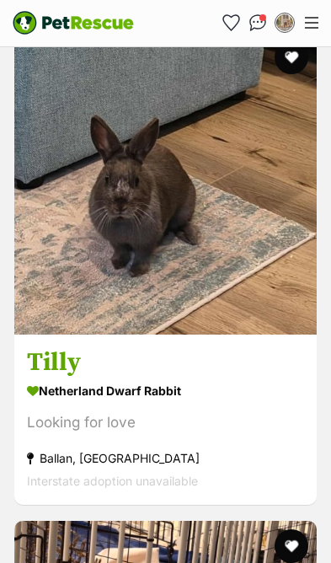
scroll to position [4759, 0]
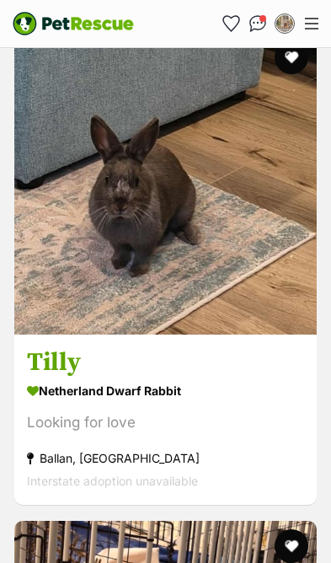
click at [236, 411] on div "Looking for love" at bounding box center [165, 422] width 277 height 23
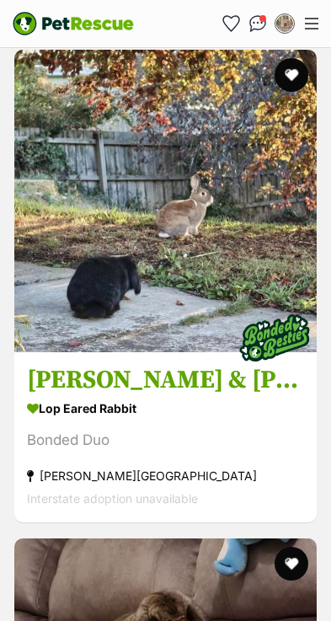
scroll to position [6211, 0]
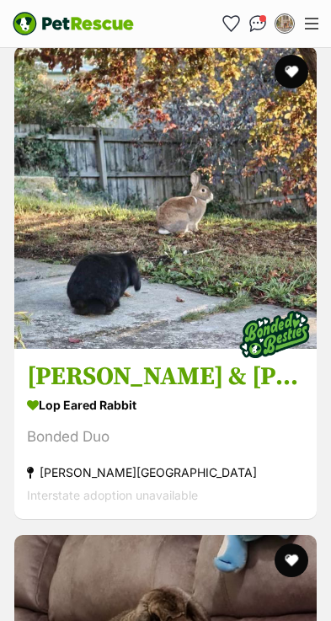
click at [257, 425] on div "Bonded Duo" at bounding box center [165, 436] width 277 height 23
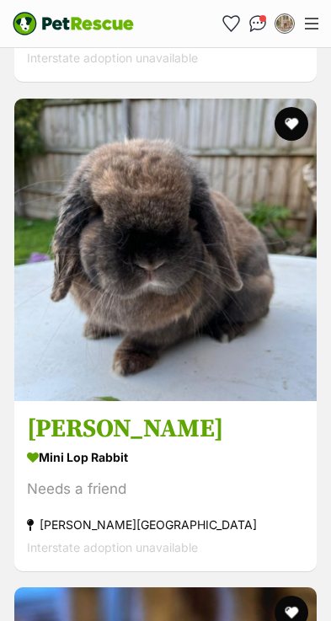
scroll to position [8116, 0]
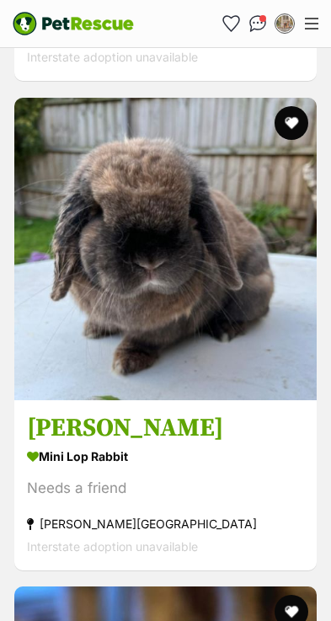
click at [257, 444] on strong "Mini Lop Rabbit" at bounding box center [165, 456] width 277 height 24
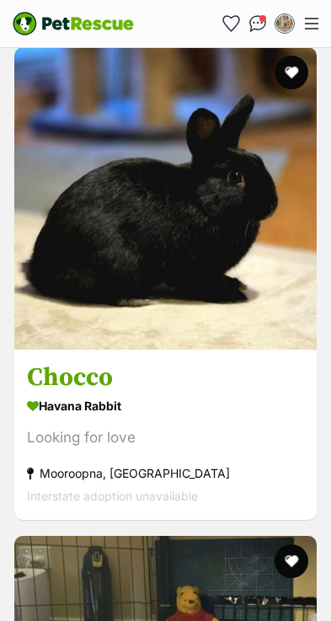
scroll to position [8655, 0]
click at [254, 393] on section "Havana Rabbit Looking for love Mooroopna, VIC Interstate adoption unavailable" at bounding box center [165, 450] width 277 height 114
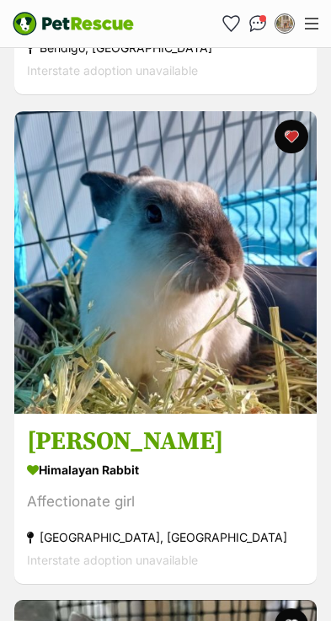
scroll to position [9569, 0]
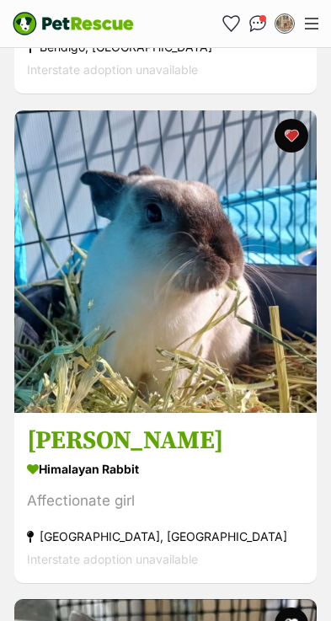
click at [224, 457] on strong "Himalayan Rabbit" at bounding box center [165, 469] width 277 height 24
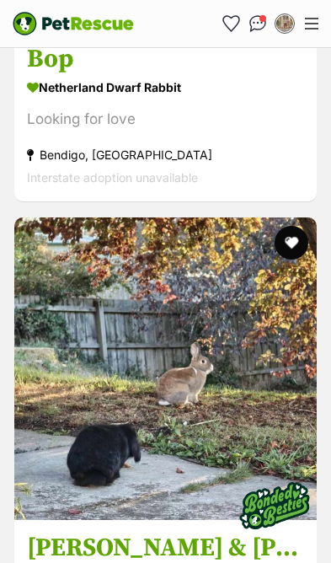
scroll to position [6040, 0]
click at [234, 21] on icon "Favourites" at bounding box center [231, 23] width 16 height 15
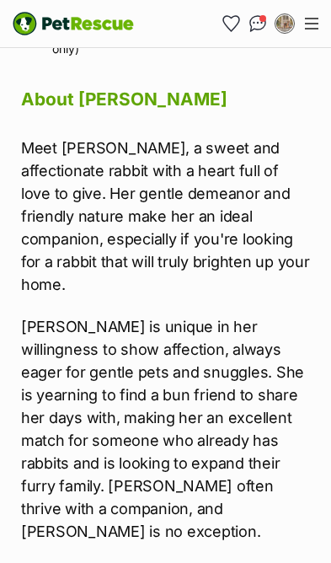
scroll to position [1647, 0]
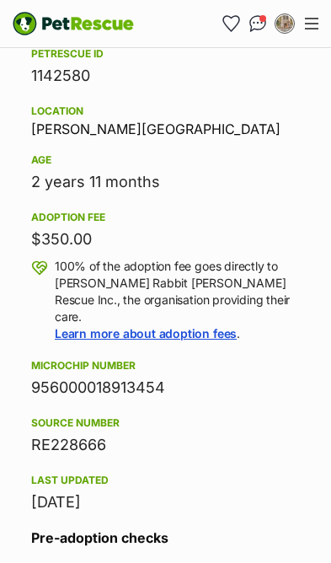
scroll to position [1139, 0]
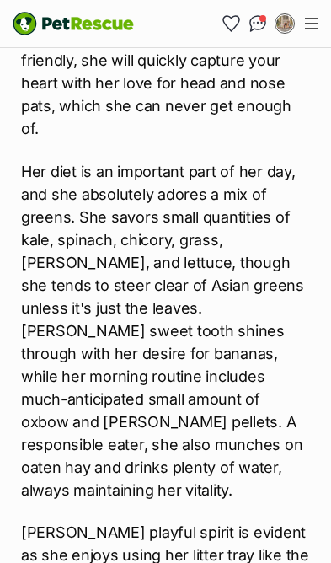
scroll to position [1930, 0]
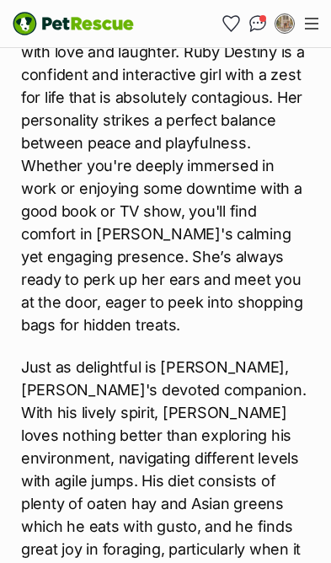
scroll to position [2126, 0]
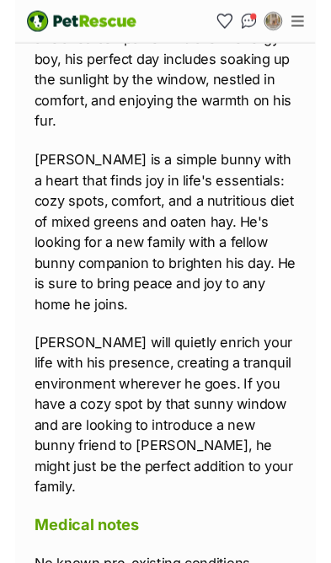
scroll to position [2063, 0]
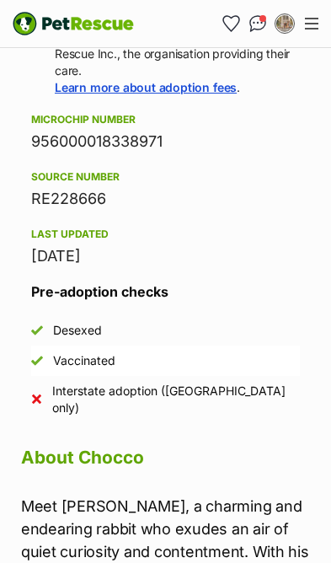
scroll to position [1558, 0]
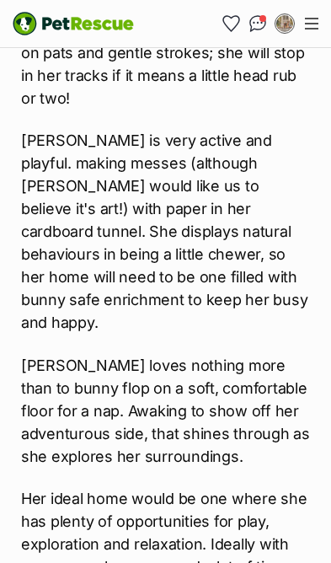
scroll to position [2228, 0]
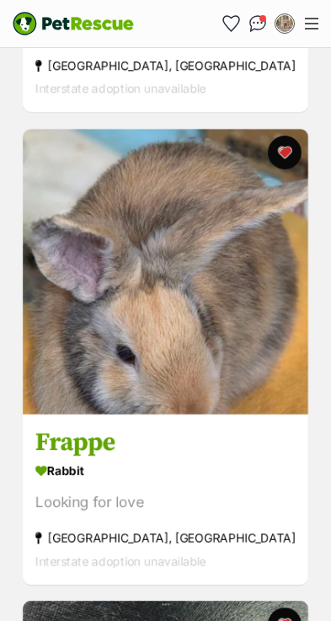
scroll to position [1530, 0]
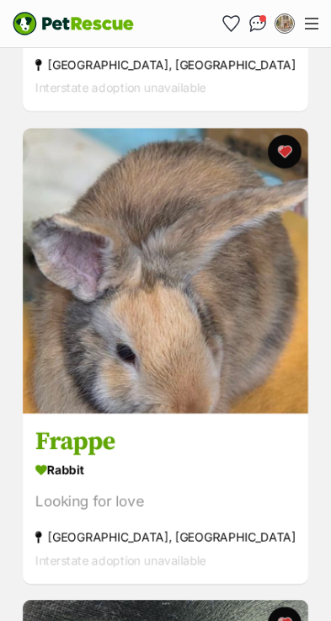
click at [190, 474] on div "Rabbit" at bounding box center [165, 469] width 260 height 24
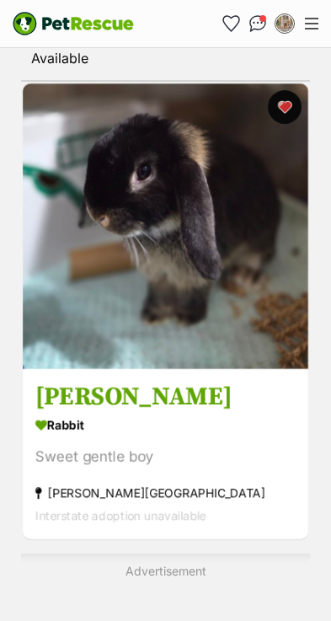
scroll to position [495, 0]
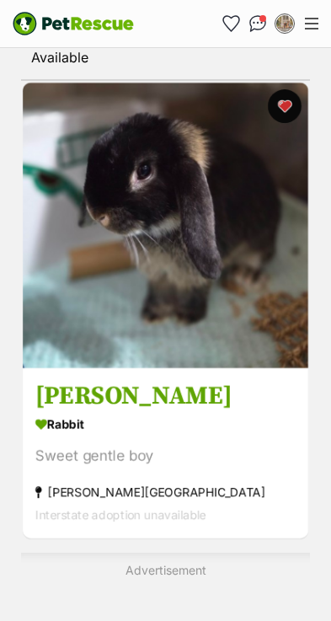
click at [228, 300] on img at bounding box center [166, 226] width 286 height 286
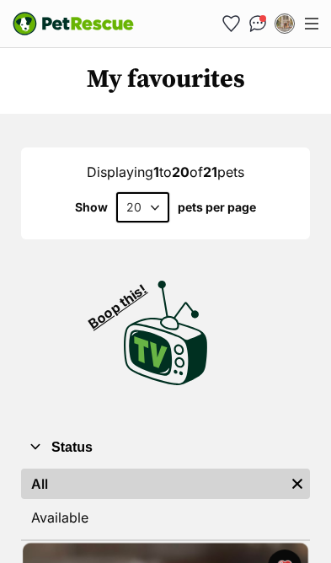
scroll to position [35, 0]
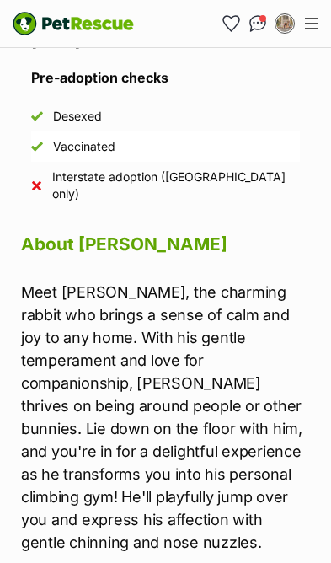
scroll to position [1636, 0]
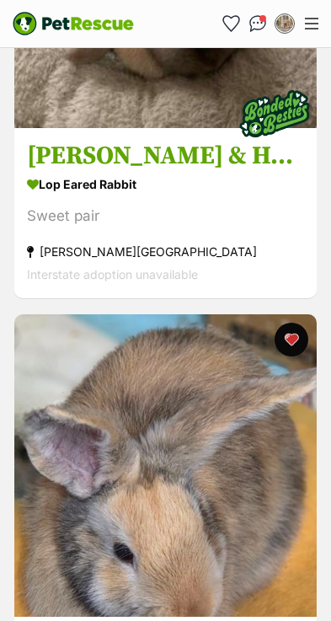
scroll to position [3987, 0]
click at [238, 19] on icon "Favourites" at bounding box center [231, 23] width 16 height 15
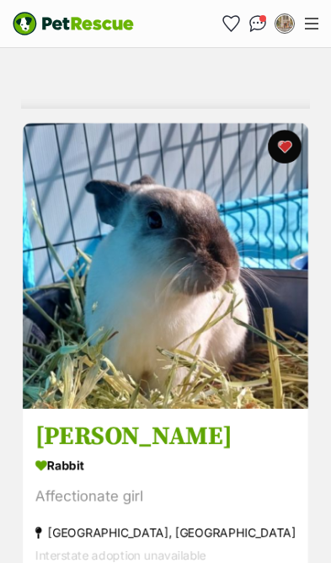
scroll to position [1061, 0]
